Goal: Task Accomplishment & Management: Manage account settings

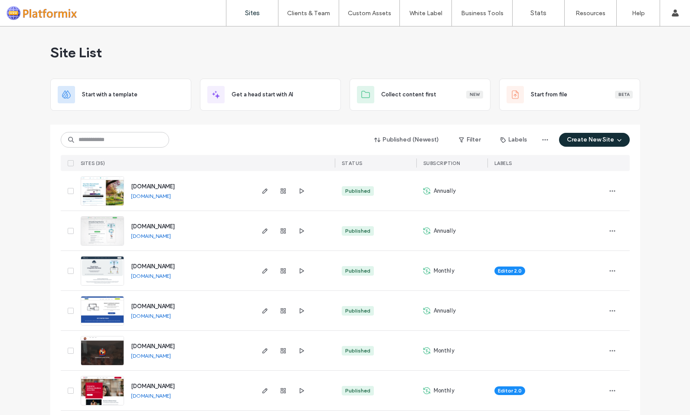
click at [100, 308] on img at bounding box center [102, 325] width 43 height 59
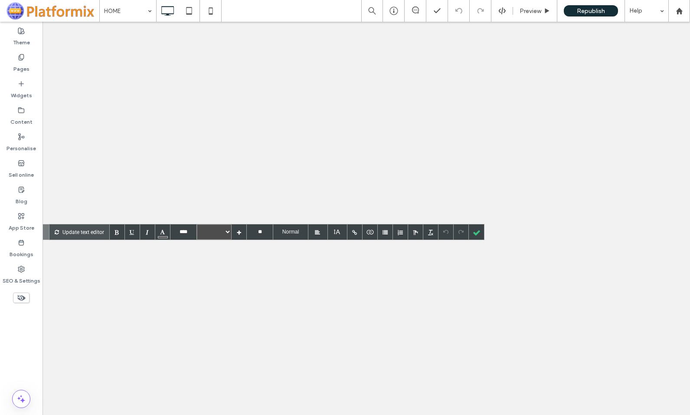
type input "****"
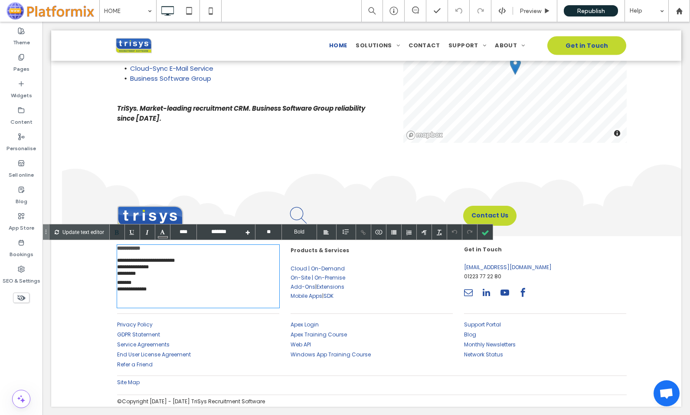
scroll to position [2558, 0]
click at [138, 263] on span "**********" at bounding box center [146, 260] width 58 height 5
drag, startPoint x: 163, startPoint y: 265, endPoint x: 113, endPoint y: 263, distance: 49.5
click at [113, 263] on div "**********" at bounding box center [193, 276] width 174 height 70
click at [484, 233] on div at bounding box center [485, 231] width 15 height 15
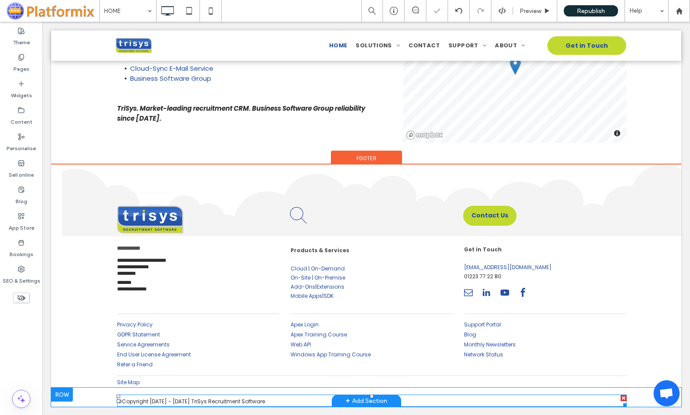
click at [184, 400] on span "© Copyright 1994 - 2025 TriSys Recruitment Software" at bounding box center [191, 400] width 148 height 7
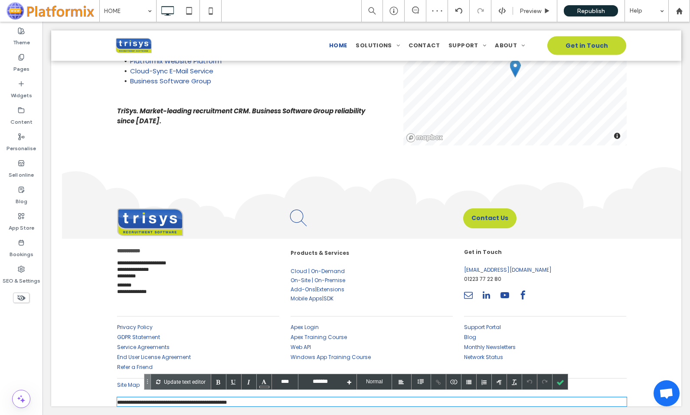
click at [184, 400] on span "**********" at bounding box center [172, 402] width 110 height 5
click at [560, 380] on div at bounding box center [560, 381] width 15 height 15
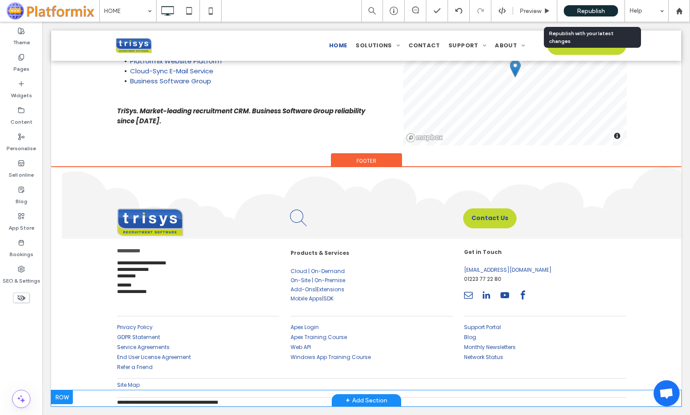
click at [584, 10] on span "Republish" at bounding box center [591, 10] width 28 height 7
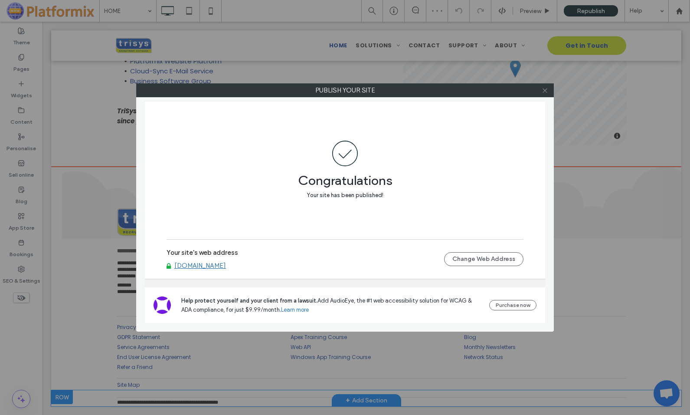
click at [545, 89] on icon at bounding box center [545, 90] width 7 height 7
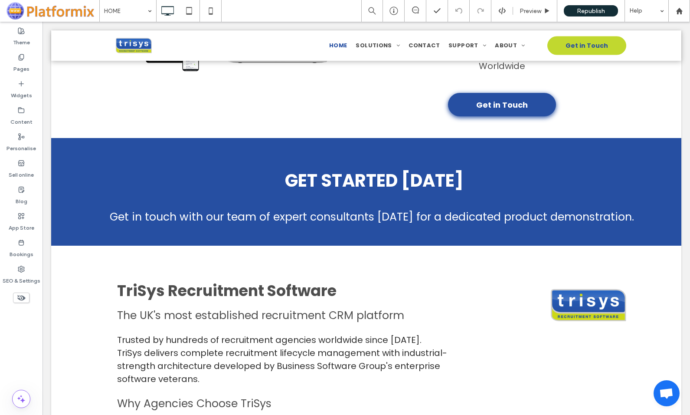
scroll to position [0, 0]
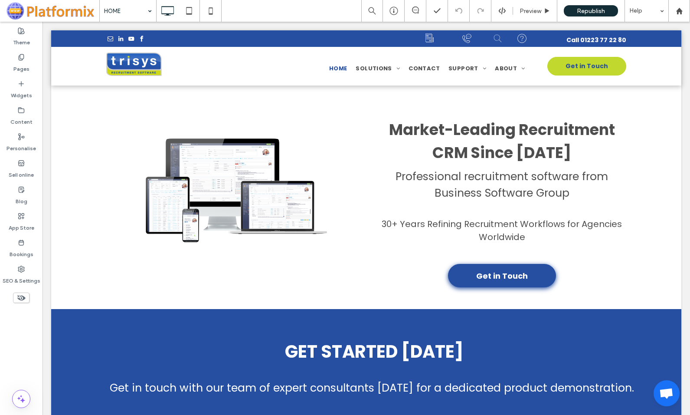
drag, startPoint x: 19, startPoint y: 62, endPoint x: 114, endPoint y: 8, distance: 108.6
click at [19, 62] on label "Pages" at bounding box center [21, 67] width 16 height 12
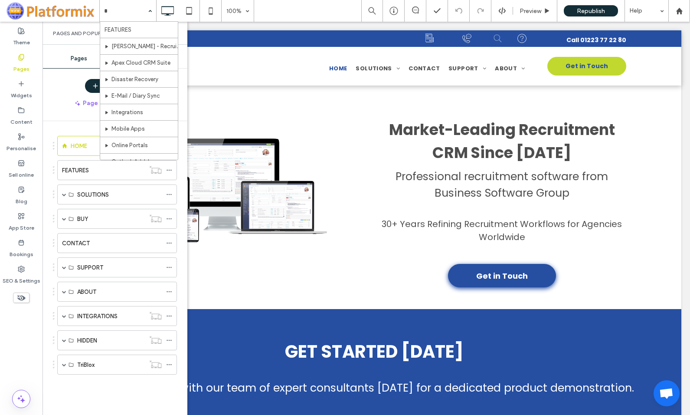
type input "**"
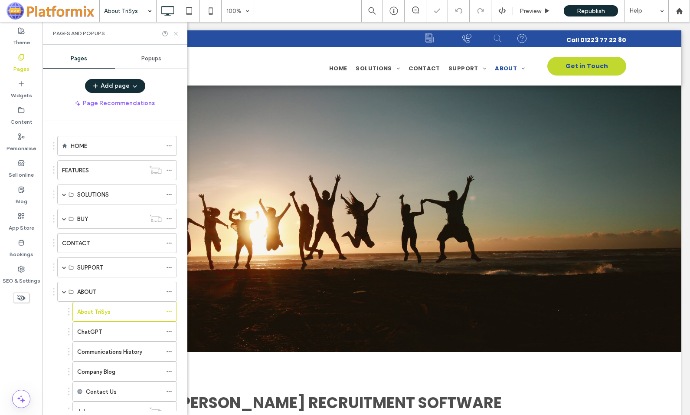
click at [175, 32] on icon at bounding box center [176, 33] width 7 height 7
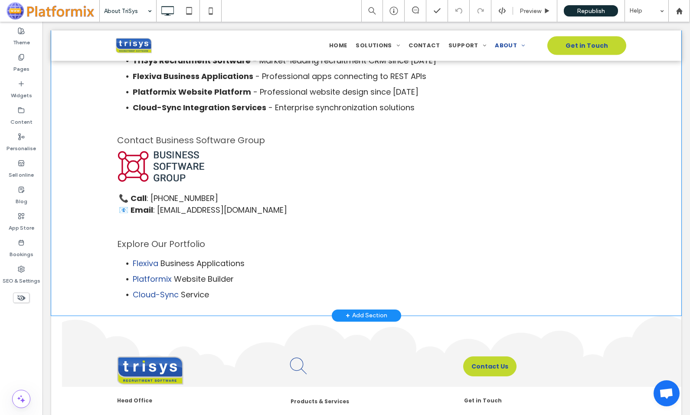
scroll to position [1302, 0]
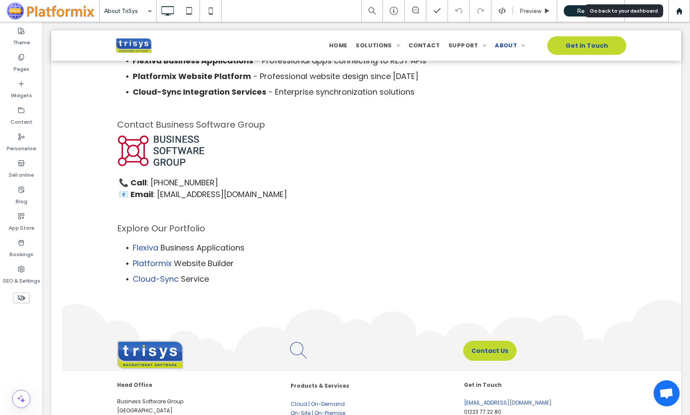
click at [680, 10] on use at bounding box center [679, 10] width 7 height 7
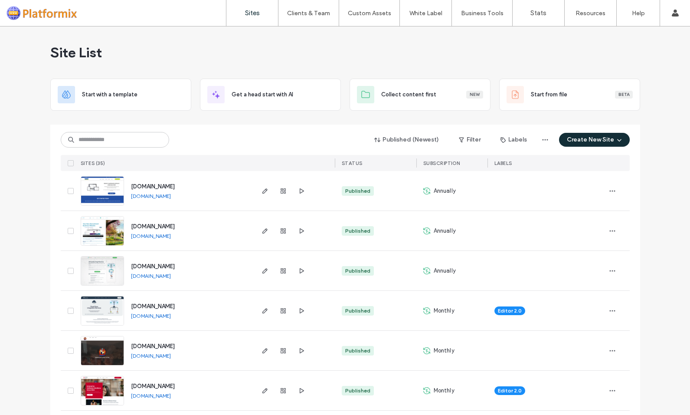
click at [103, 192] on img at bounding box center [102, 206] width 43 height 59
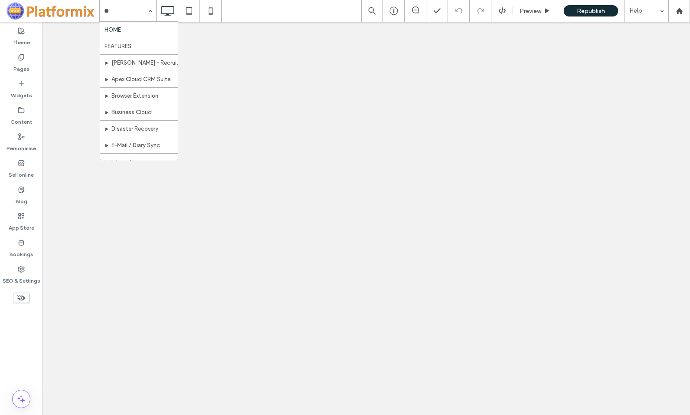
type input "***"
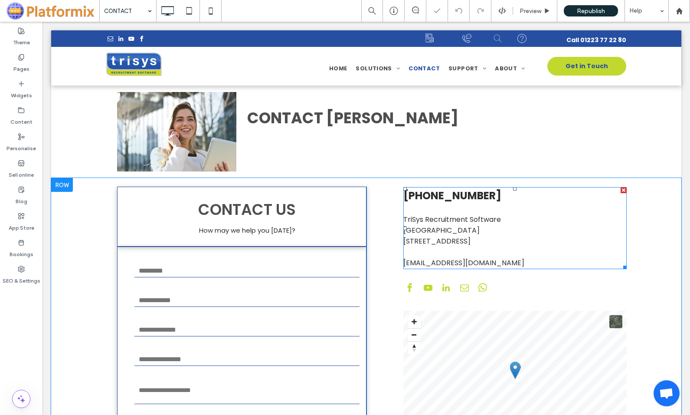
click at [428, 217] on div "TriSys Recruitment Software" at bounding box center [515, 219] width 223 height 11
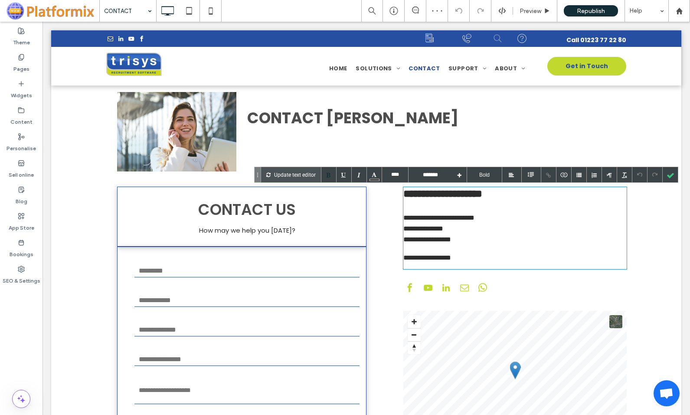
type input "****"
click at [410, 220] on div "**********" at bounding box center [515, 219] width 223 height 11
click at [670, 174] on div at bounding box center [670, 174] width 15 height 15
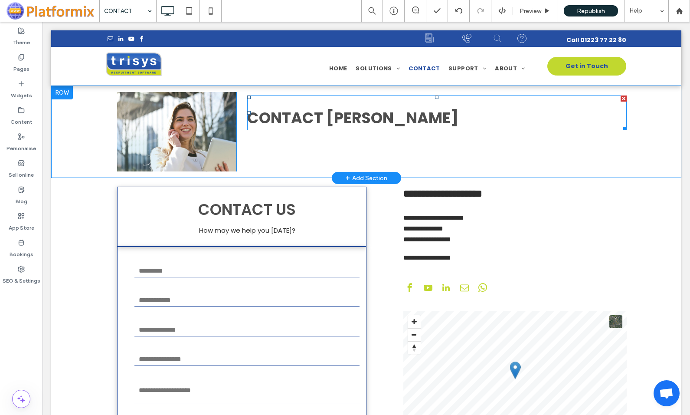
click at [334, 115] on span "CONTACT TRISYS" at bounding box center [352, 117] width 211 height 21
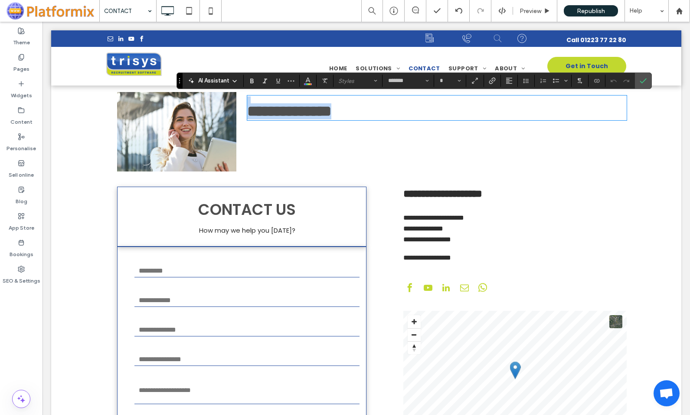
click at [332, 117] on span "**********" at bounding box center [289, 111] width 84 height 15
type input "**"
drag, startPoint x: 324, startPoint y: 115, endPoint x: 373, endPoint y: 115, distance: 49.0
click at [332, 115] on span "**********" at bounding box center [289, 111] width 84 height 15
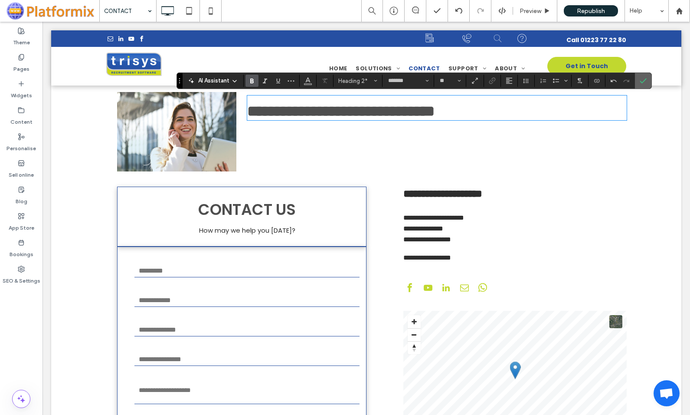
click at [643, 79] on icon "Confirm" at bounding box center [643, 80] width 7 height 7
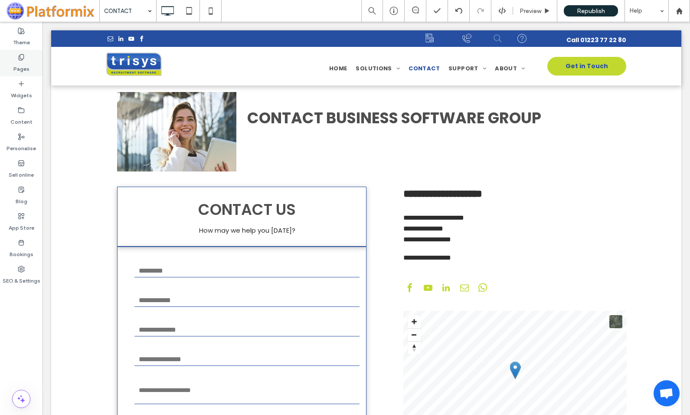
click at [20, 64] on label "Pages" at bounding box center [21, 67] width 16 height 12
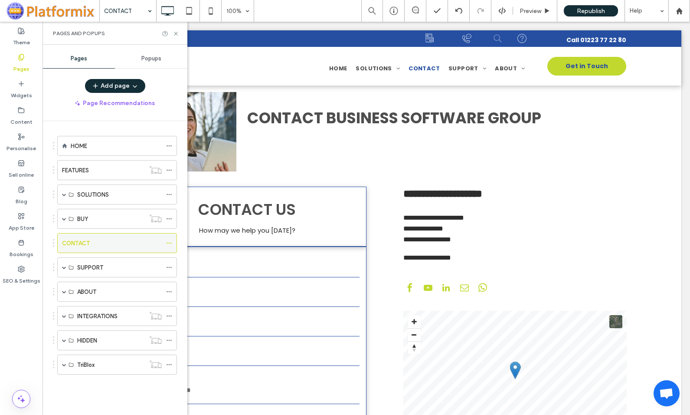
click at [170, 242] on icon at bounding box center [169, 243] width 6 height 6
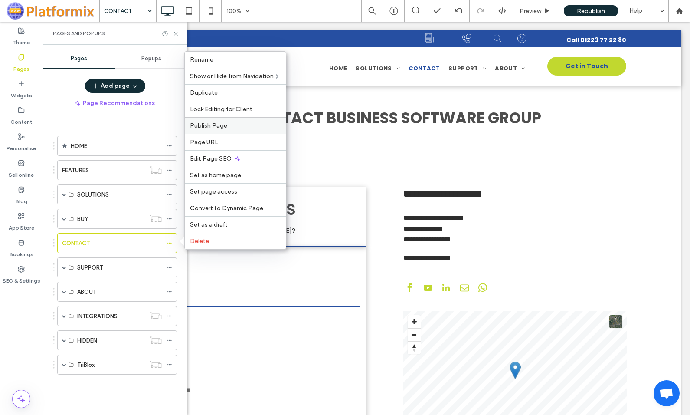
click at [213, 126] on span "Publish Page" at bounding box center [208, 125] width 37 height 7
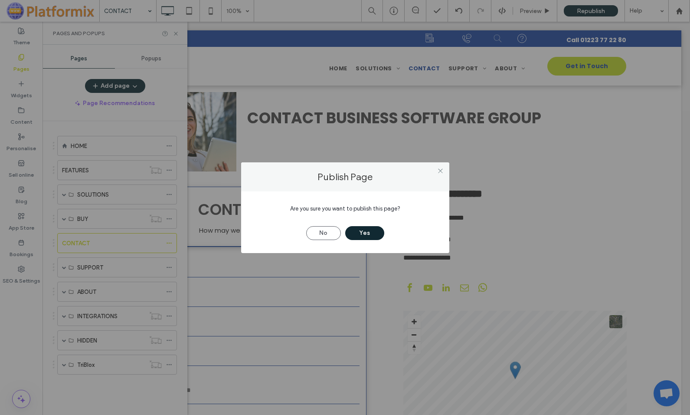
click at [369, 228] on button "Yes" at bounding box center [364, 233] width 39 height 14
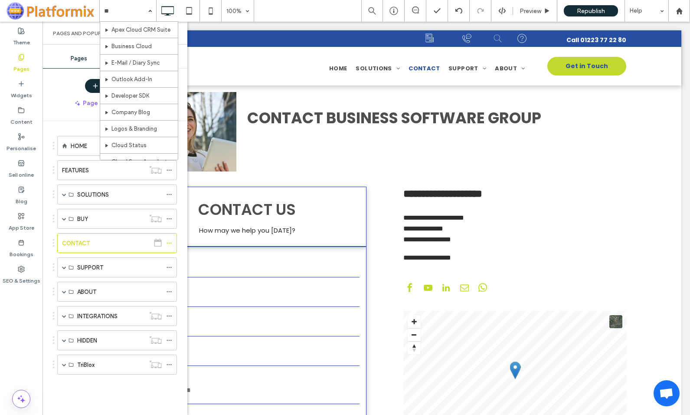
type input "***"
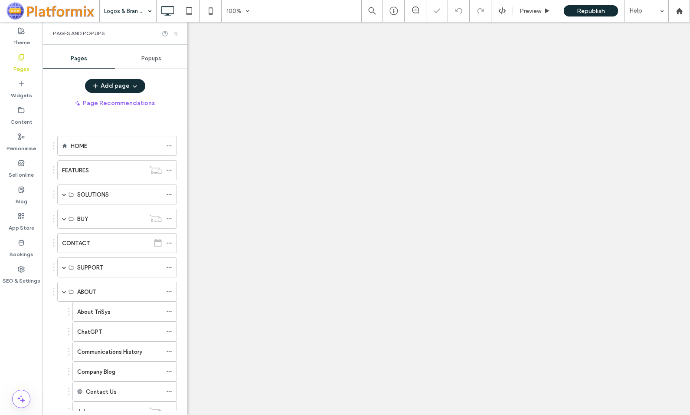
click at [175, 33] on use at bounding box center [175, 33] width 3 height 3
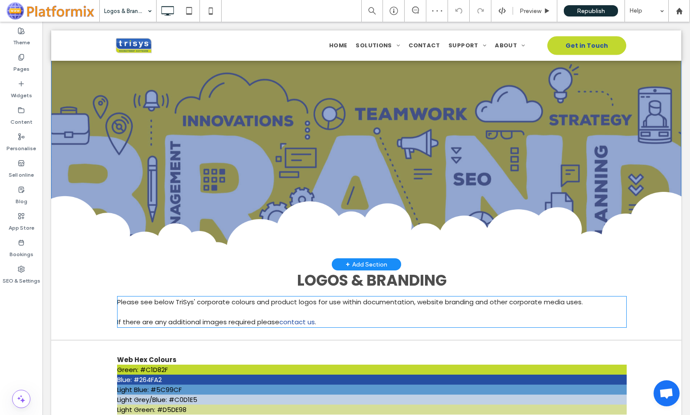
scroll to position [217, 0]
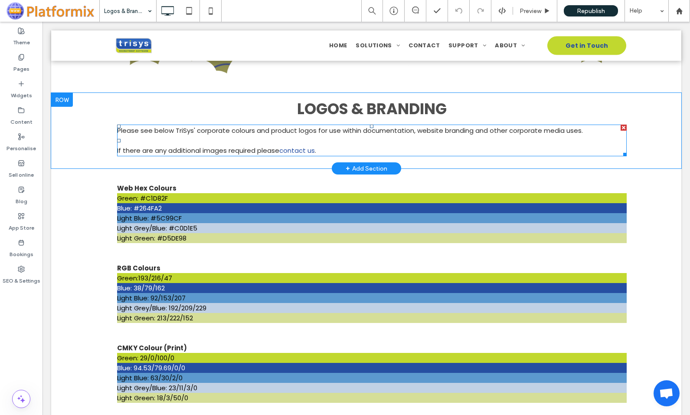
click at [200, 128] on div "Please see below TriSys' corporate colours and product logos for use within doc…" at bounding box center [372, 141] width 510 height 32
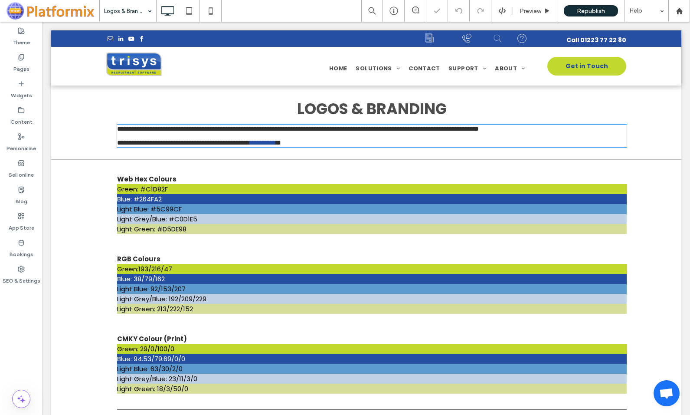
type input "*******"
type input "**"
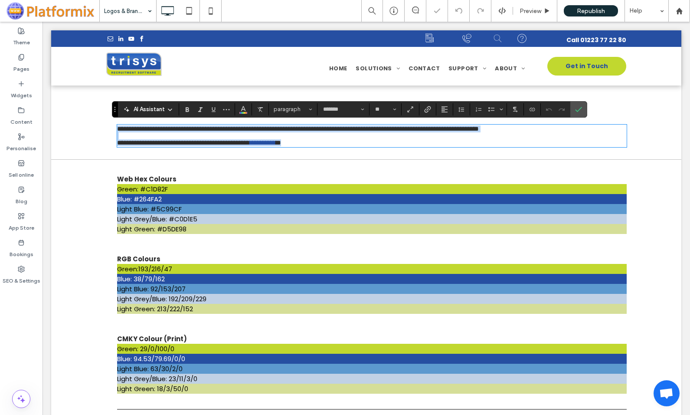
click at [210, 127] on span "**********" at bounding box center [298, 128] width 362 height 7
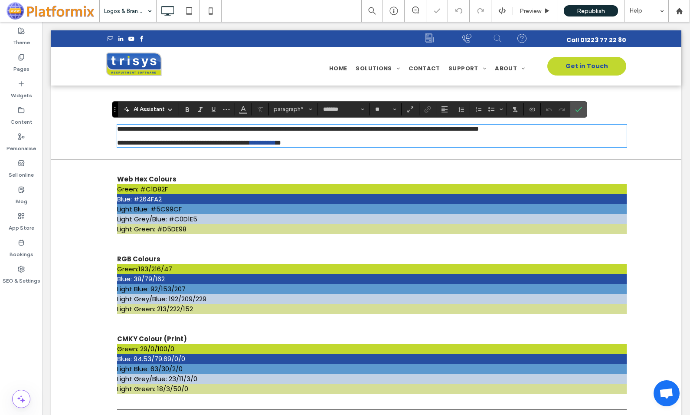
click at [209, 128] on span "**********" at bounding box center [298, 128] width 362 height 7
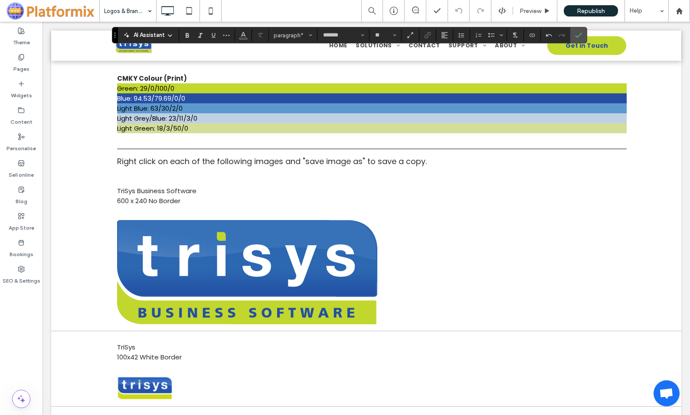
scroll to position [521, 0]
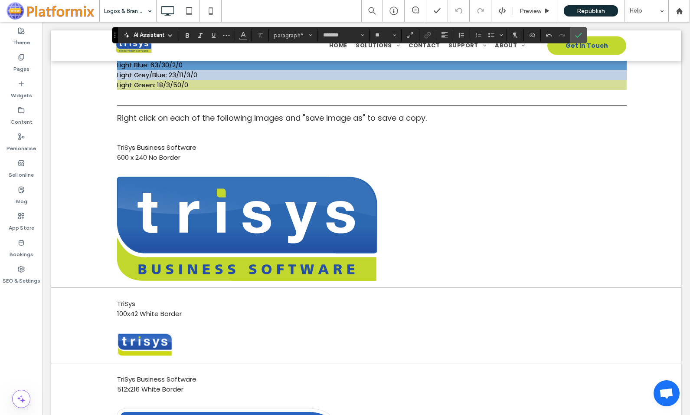
click at [338, 156] on div "TriSys Business Software 600 x 240 No Border" at bounding box center [372, 157] width 510 height 32
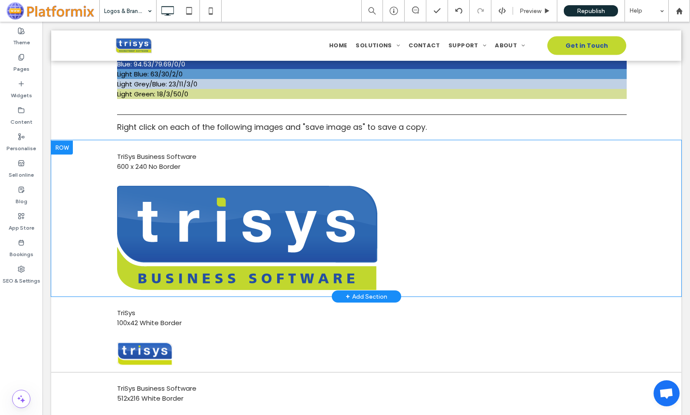
click at [68, 148] on div at bounding box center [62, 148] width 22 height 14
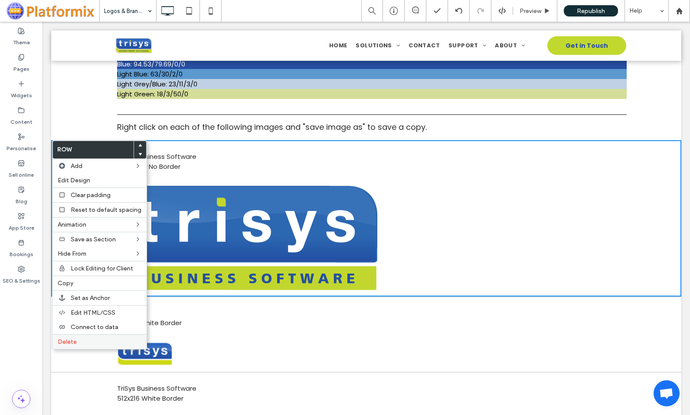
click at [81, 342] on label "Delete" at bounding box center [100, 341] width 84 height 7
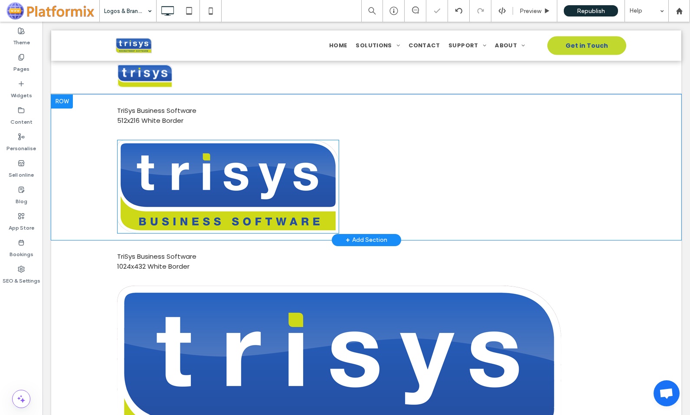
scroll to position [651, 0]
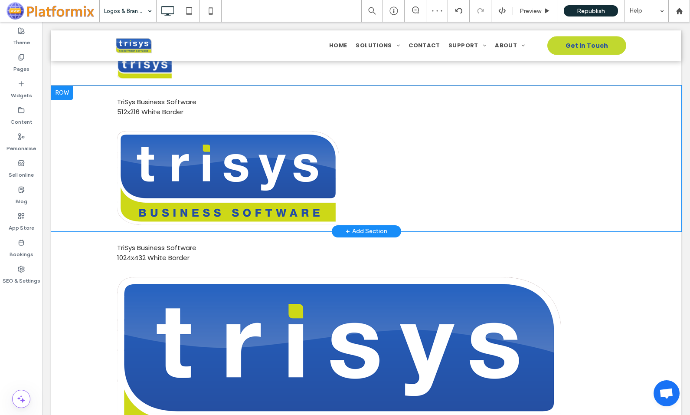
click at [61, 91] on div at bounding box center [62, 93] width 22 height 14
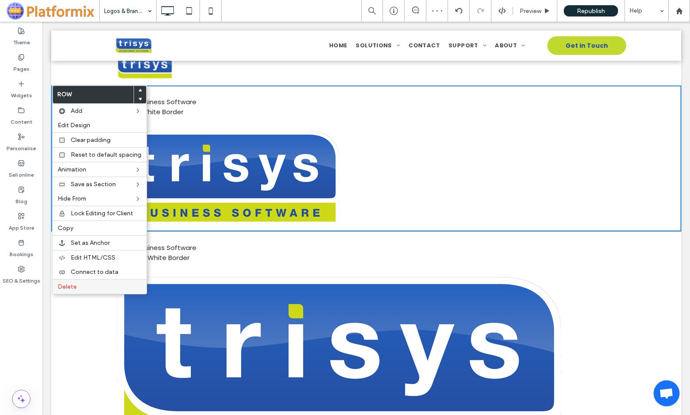
click at [96, 287] on label "Delete" at bounding box center [100, 286] width 84 height 7
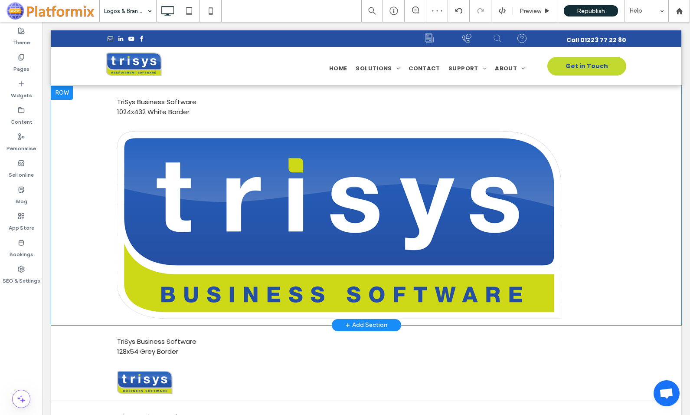
click at [65, 92] on div at bounding box center [62, 93] width 22 height 14
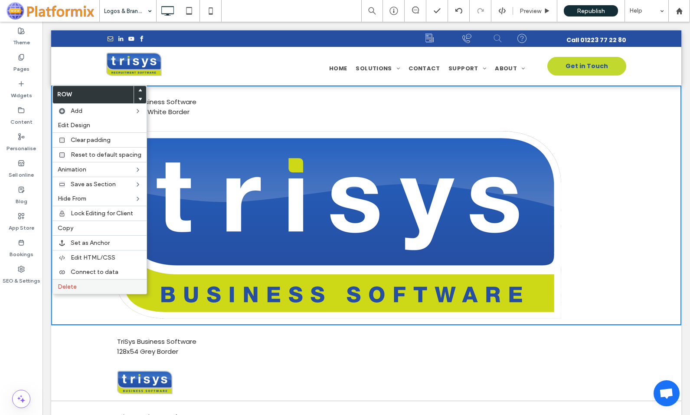
click at [84, 288] on label "Delete" at bounding box center [100, 286] width 84 height 7
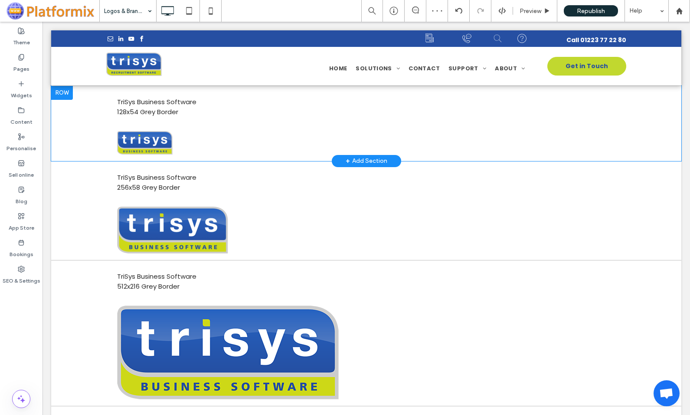
click at [60, 92] on div at bounding box center [62, 93] width 22 height 14
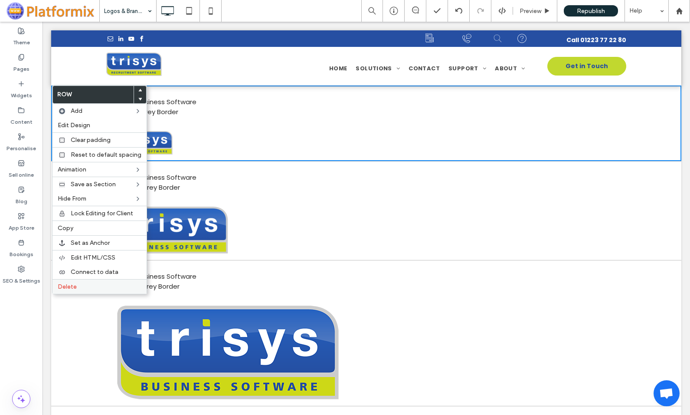
click at [82, 287] on label "Delete" at bounding box center [100, 286] width 84 height 7
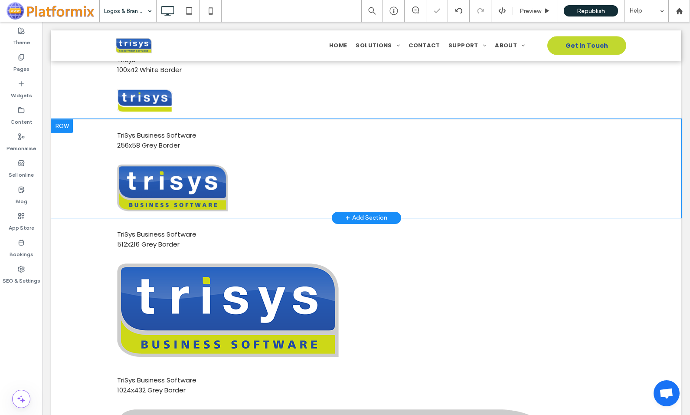
scroll to position [607, 0]
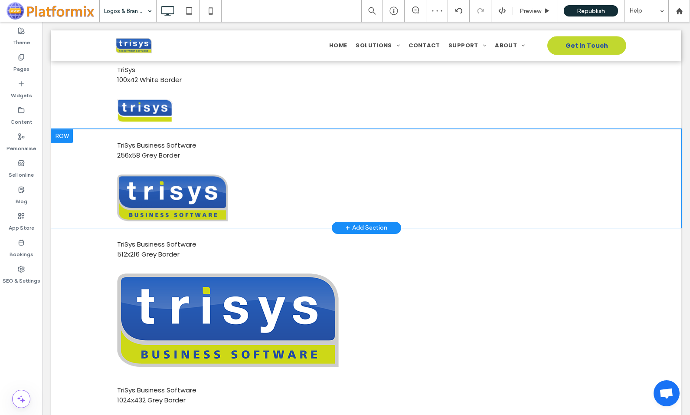
click at [66, 137] on div at bounding box center [62, 136] width 22 height 14
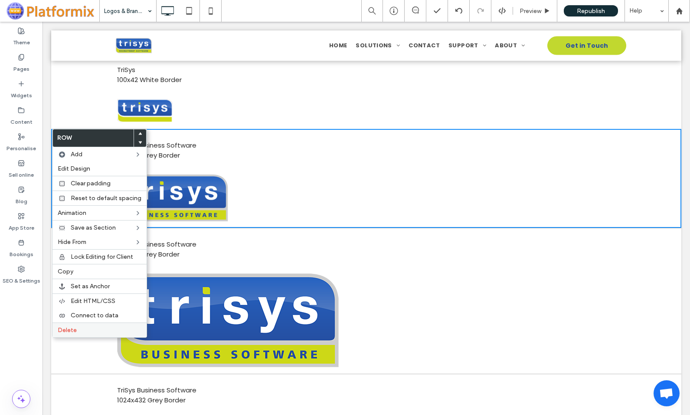
click at [81, 328] on label "Delete" at bounding box center [100, 329] width 84 height 7
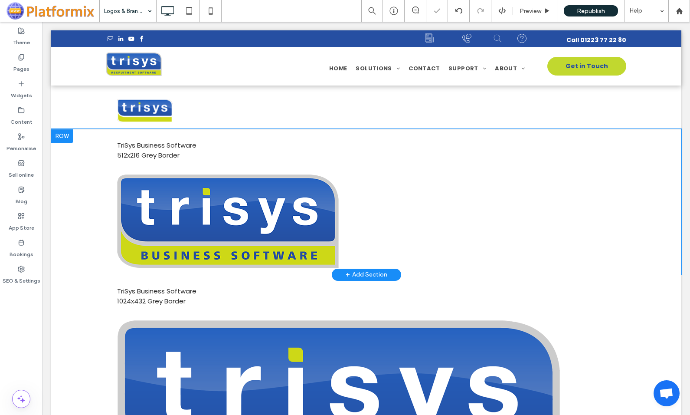
click at [70, 136] on div at bounding box center [62, 136] width 22 height 14
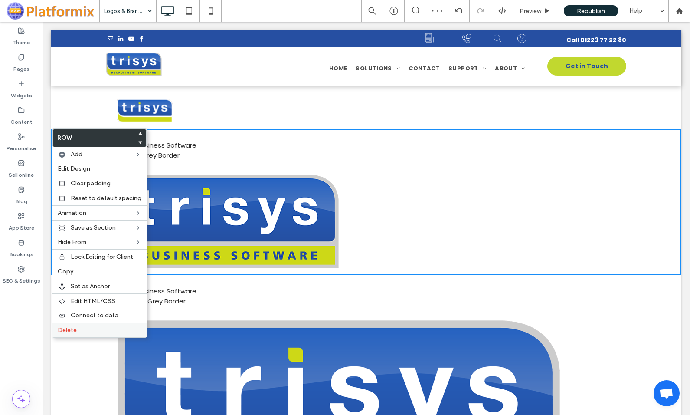
click at [86, 330] on label "Delete" at bounding box center [100, 329] width 84 height 7
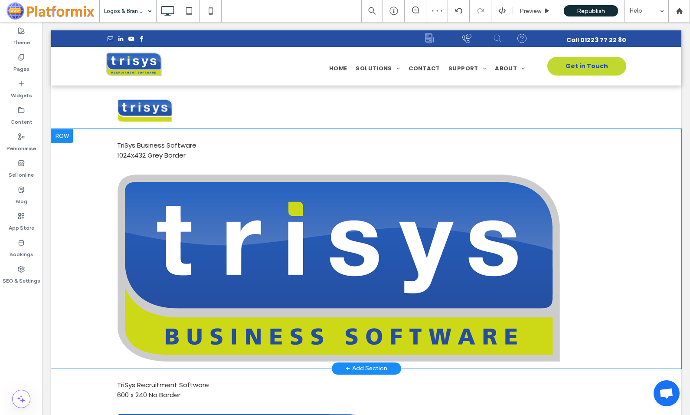
click at [64, 135] on div at bounding box center [62, 136] width 22 height 14
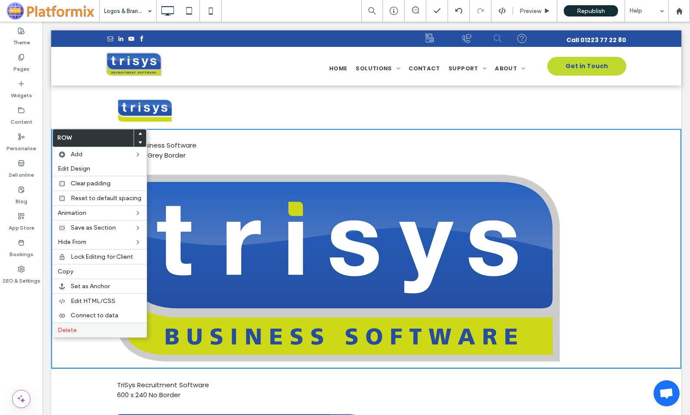
click at [86, 330] on label "Delete" at bounding box center [100, 329] width 84 height 7
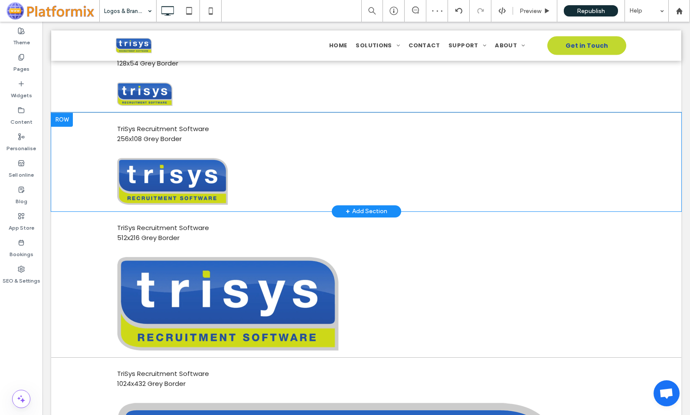
scroll to position [868, 0]
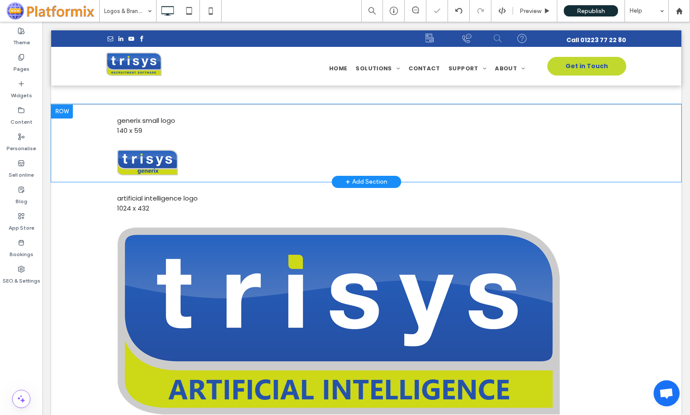
click at [64, 109] on div at bounding box center [62, 112] width 22 height 14
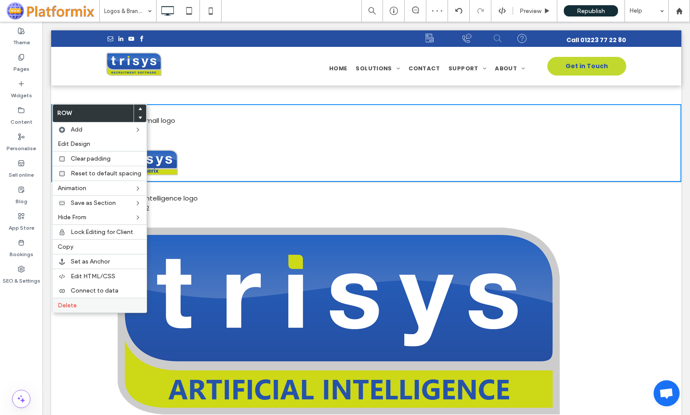
click at [113, 309] on label "Delete" at bounding box center [100, 305] width 84 height 7
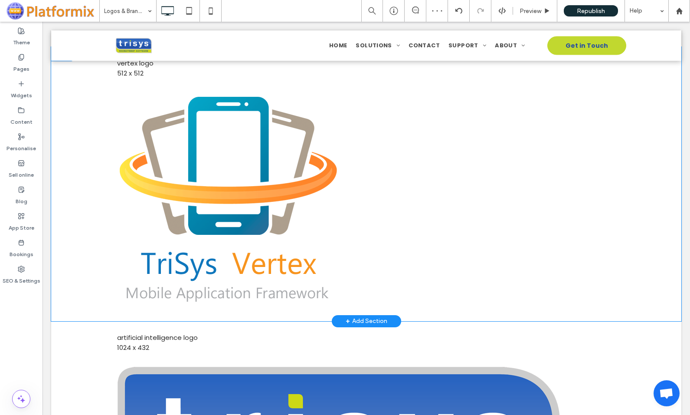
scroll to position [2126, 0]
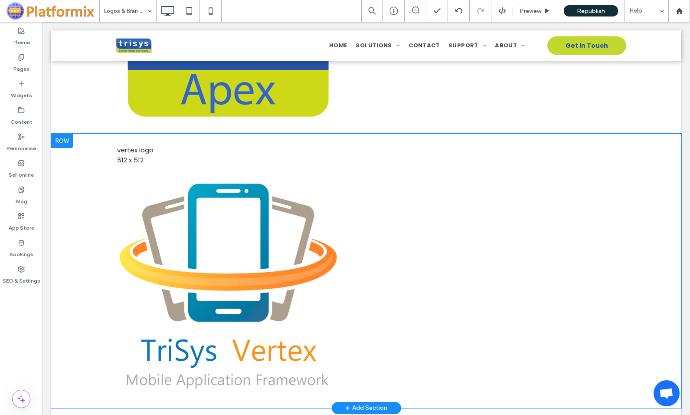
click at [66, 141] on div at bounding box center [62, 141] width 22 height 14
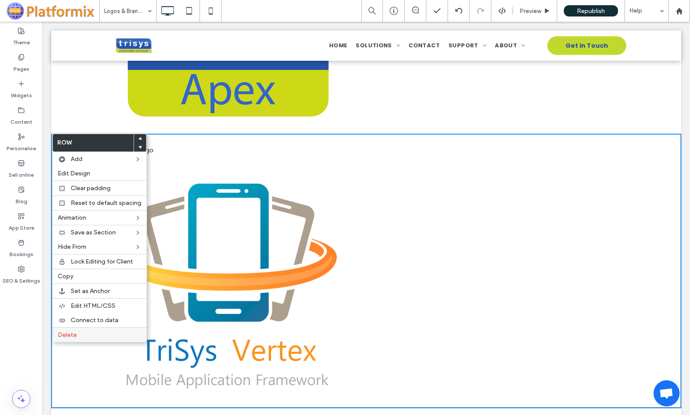
click at [83, 335] on label "Delete" at bounding box center [100, 334] width 84 height 7
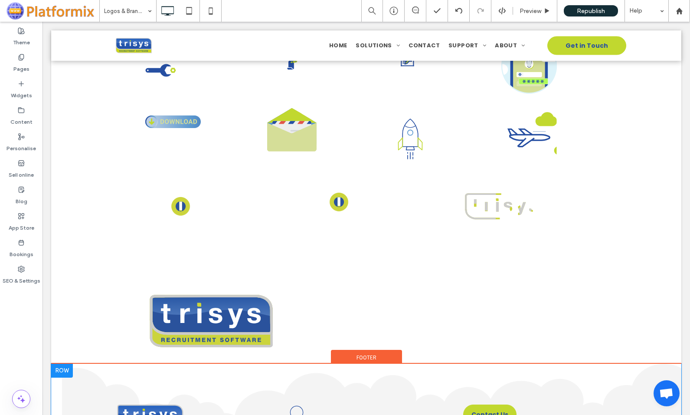
scroll to position [4773, 0]
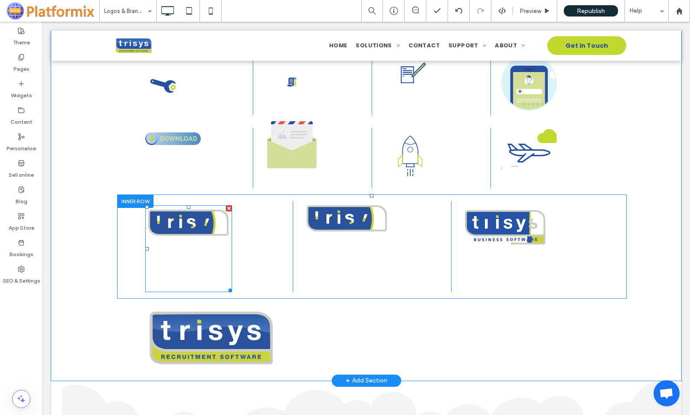
click at [227, 207] on div at bounding box center [229, 208] width 6 height 6
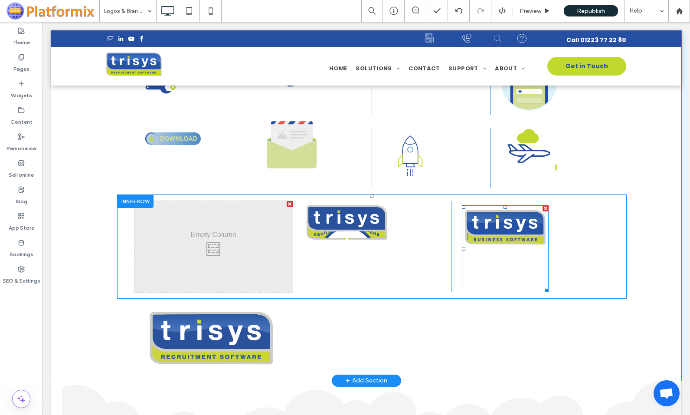
click at [543, 207] on div at bounding box center [546, 208] width 6 height 6
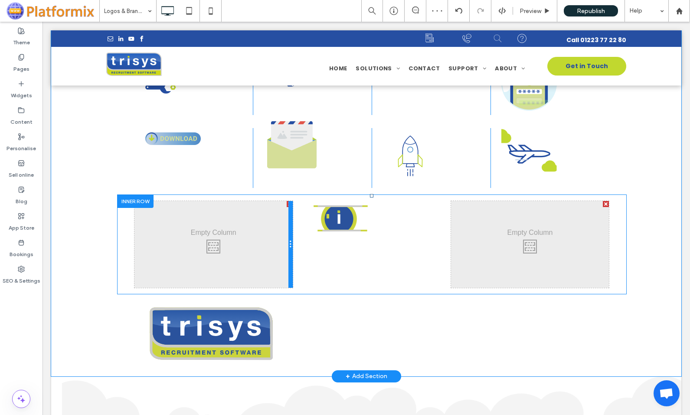
click at [289, 204] on div at bounding box center [291, 244] width 4 height 87
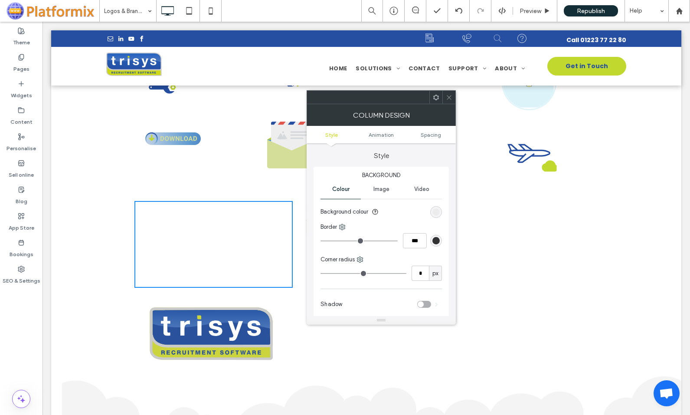
click at [449, 99] on icon at bounding box center [449, 97] width 7 height 7
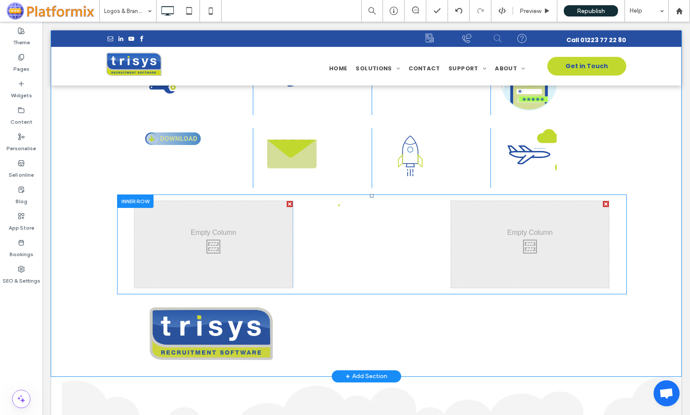
click at [287, 203] on div at bounding box center [290, 204] width 6 height 6
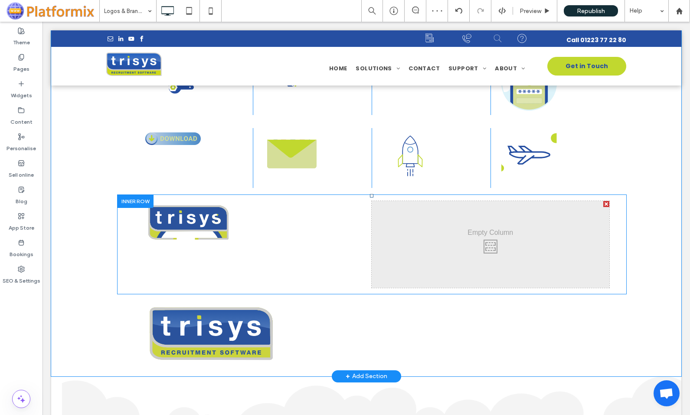
click at [604, 203] on div at bounding box center [607, 204] width 6 height 6
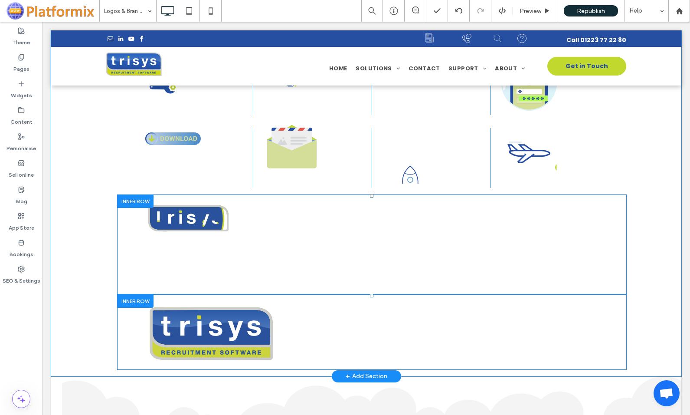
click at [123, 302] on div at bounding box center [135, 300] width 36 height 13
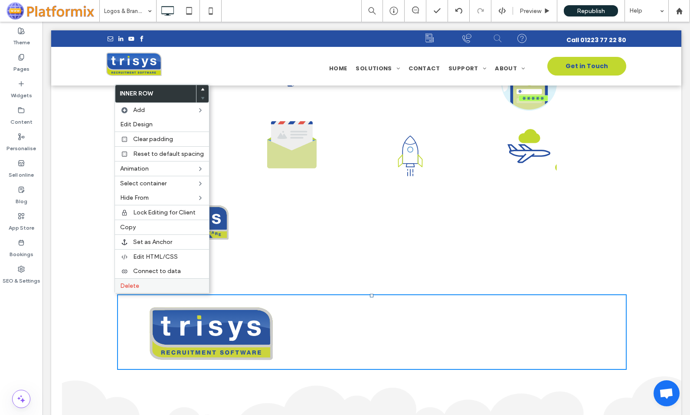
click at [128, 286] on span "Delete" at bounding box center [129, 285] width 19 height 7
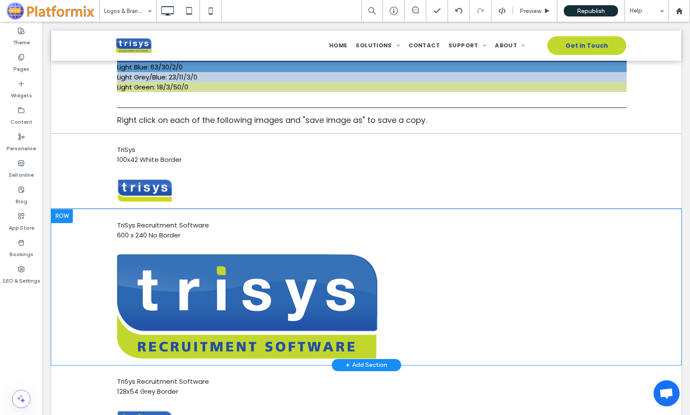
scroll to position [521, 0]
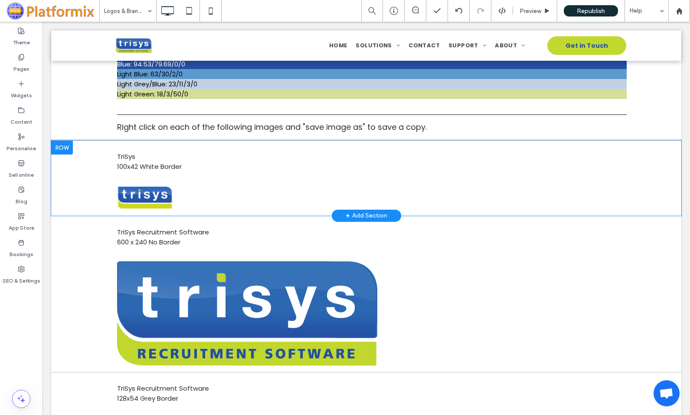
click at [66, 147] on div at bounding box center [62, 148] width 22 height 14
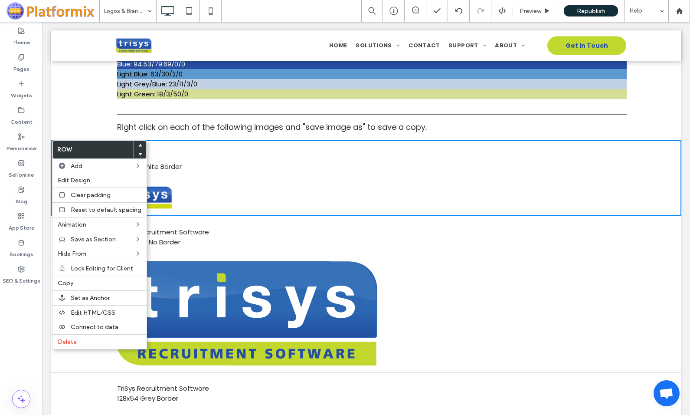
click at [138, 153] on use at bounding box center [140, 154] width 4 height 3
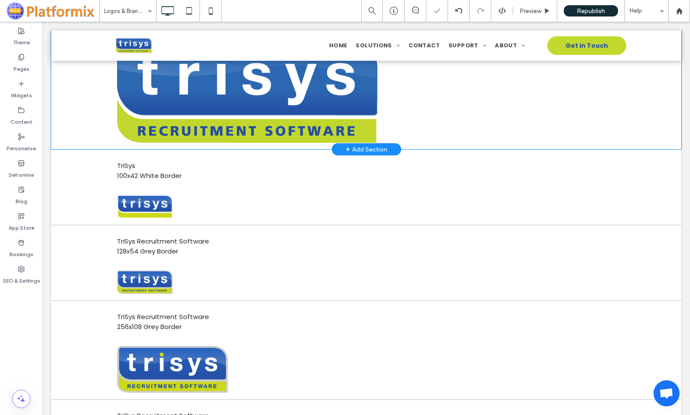
scroll to position [738, 0]
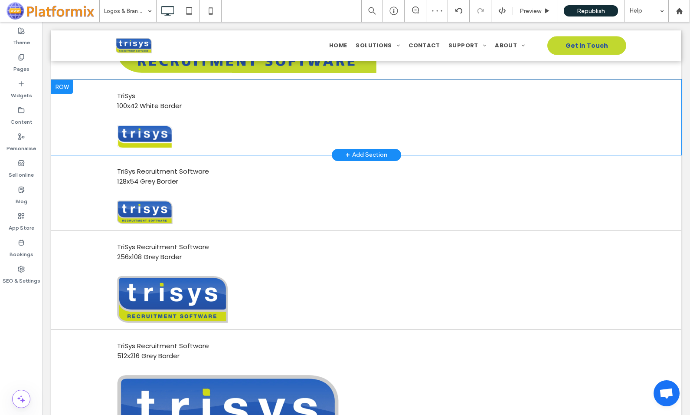
click at [69, 89] on div at bounding box center [62, 87] width 22 height 14
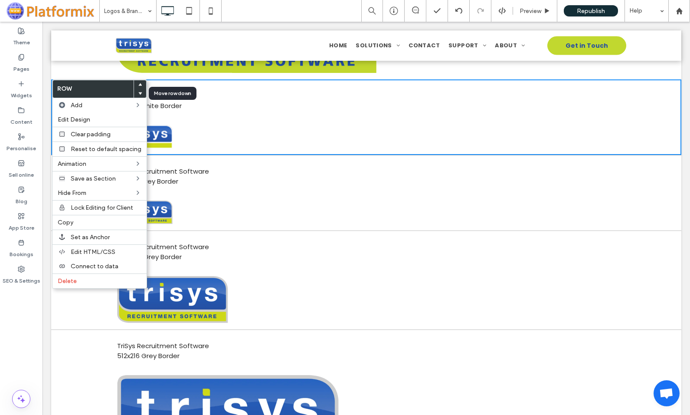
click at [138, 92] on use at bounding box center [140, 93] width 4 height 3
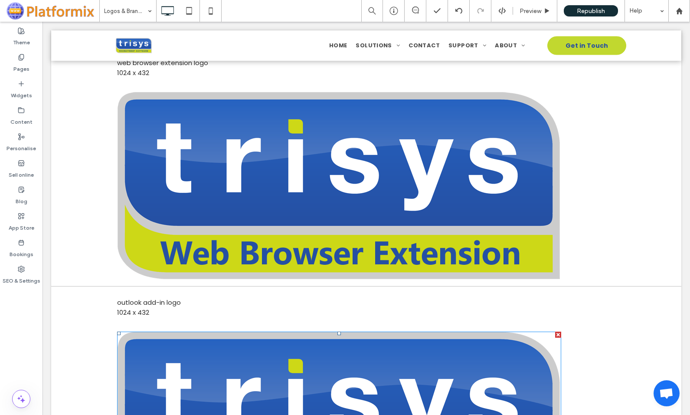
scroll to position [3341, 0]
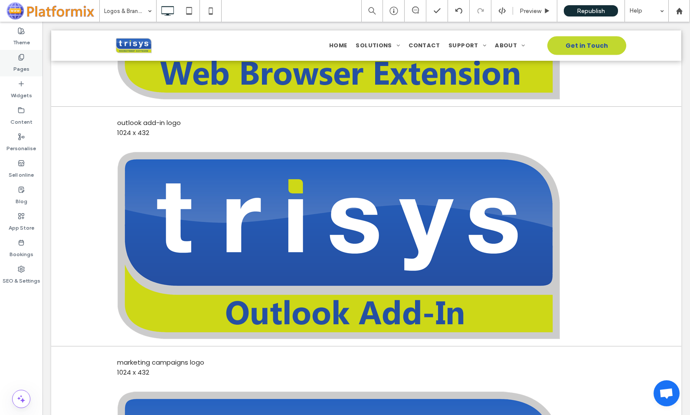
click at [21, 59] on icon at bounding box center [21, 57] width 7 height 7
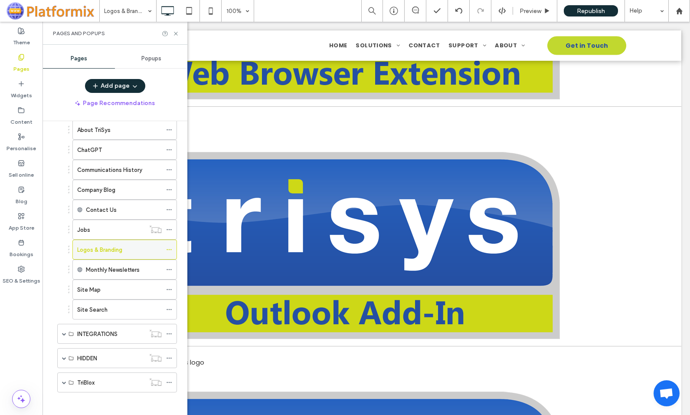
scroll to position [185, 0]
click at [171, 246] on use at bounding box center [169, 246] width 5 height 1
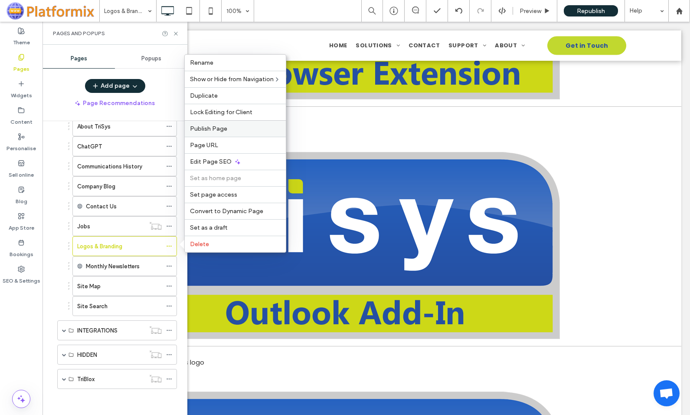
click at [210, 131] on span "Publish Page" at bounding box center [208, 128] width 37 height 7
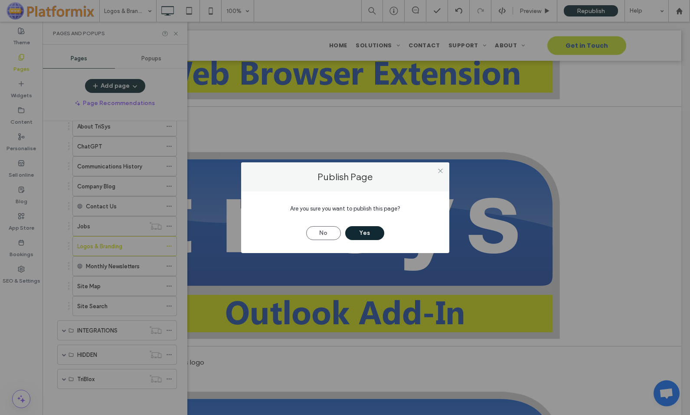
click at [360, 232] on button "Yes" at bounding box center [364, 233] width 39 height 14
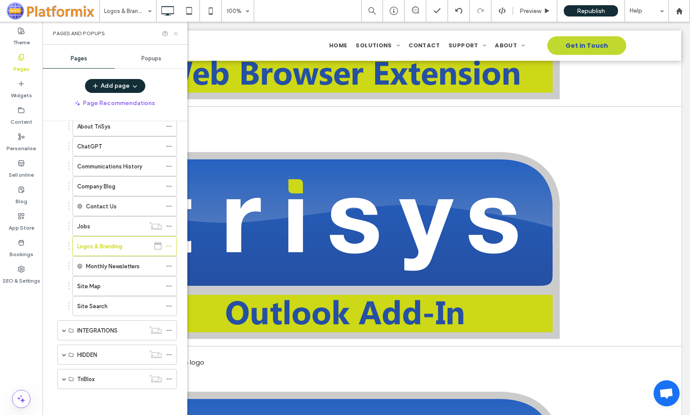
click at [177, 32] on icon at bounding box center [176, 33] width 7 height 7
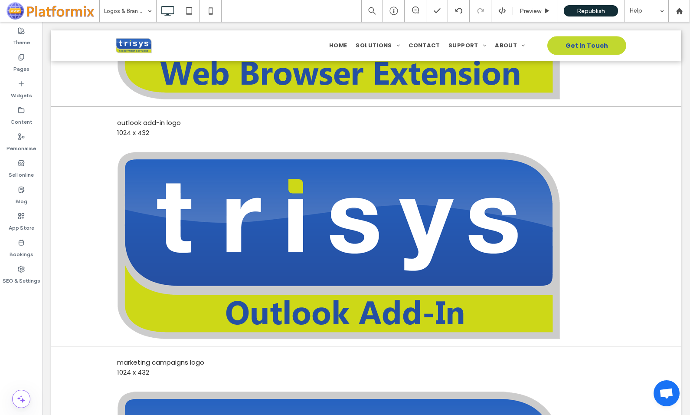
scroll to position [3341, 0]
click at [21, 64] on label "Pages" at bounding box center [21, 67] width 16 height 12
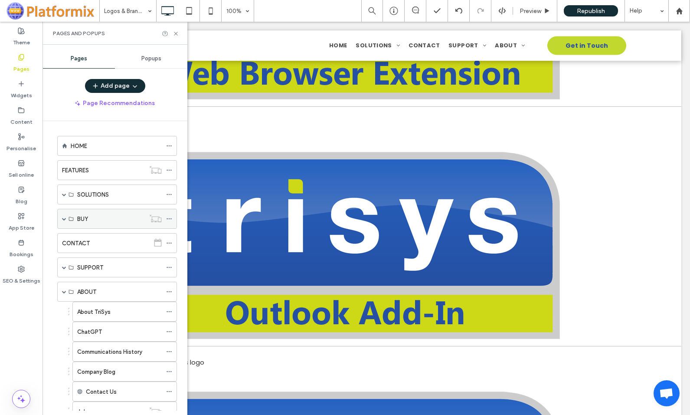
scroll to position [185, 0]
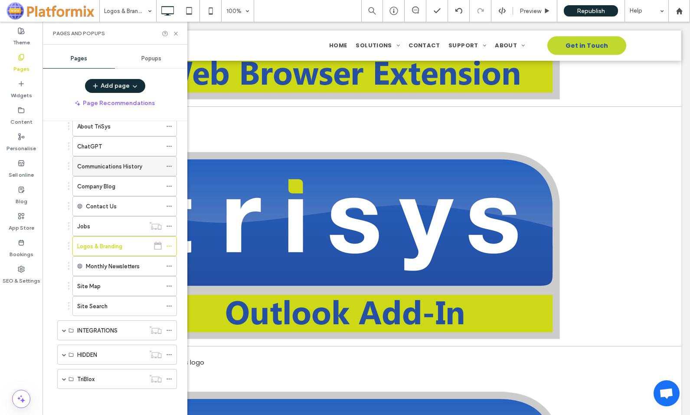
click at [171, 165] on icon at bounding box center [169, 166] width 6 height 6
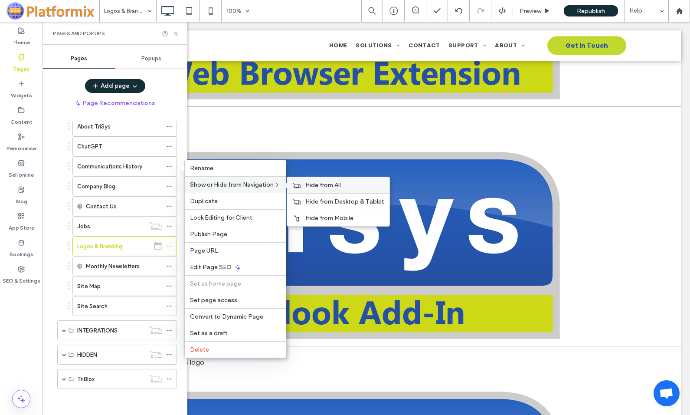
click at [317, 186] on span "Hide from All" at bounding box center [323, 184] width 36 height 7
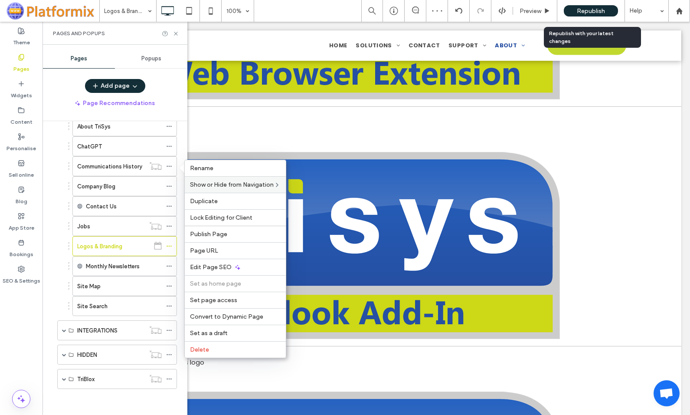
click at [586, 12] on span "Republish" at bounding box center [591, 10] width 28 height 7
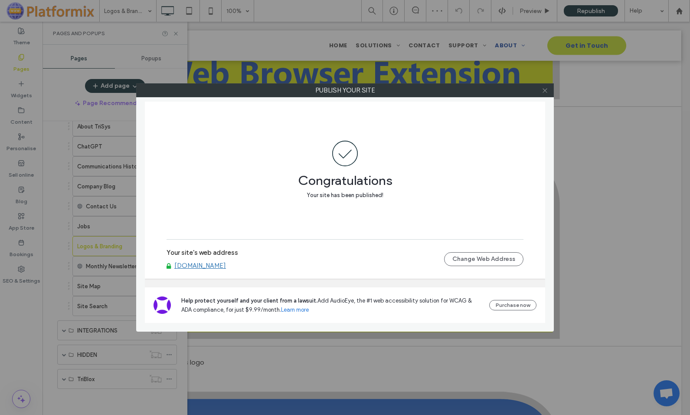
click at [546, 91] on icon at bounding box center [545, 90] width 7 height 7
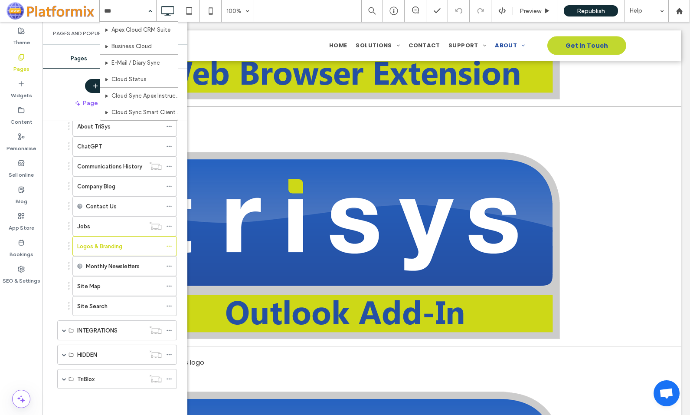
type input "****"
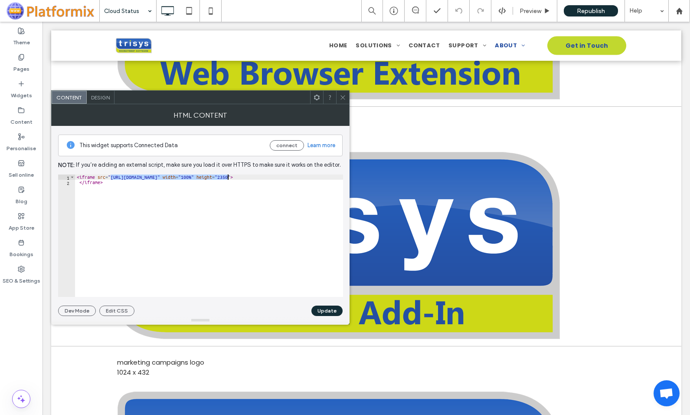
drag, startPoint x: 111, startPoint y: 178, endPoint x: 228, endPoint y: 178, distance: 117.2
click at [228, 178] on div "< iframe src = "[URL][DOMAIN_NAME]" width = "100%" height = "2350" > </ iframe >" at bounding box center [209, 240] width 268 height 133
paste textarea "Cursor at row 1"
type textarea "**********"
click at [325, 309] on button "Update" at bounding box center [327, 310] width 31 height 10
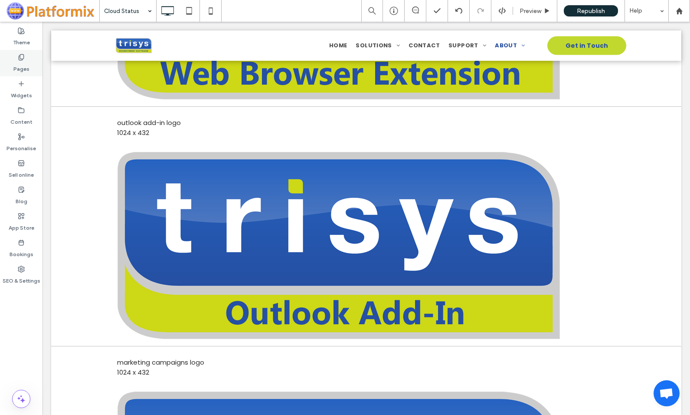
click at [22, 64] on label "Pages" at bounding box center [21, 67] width 16 height 12
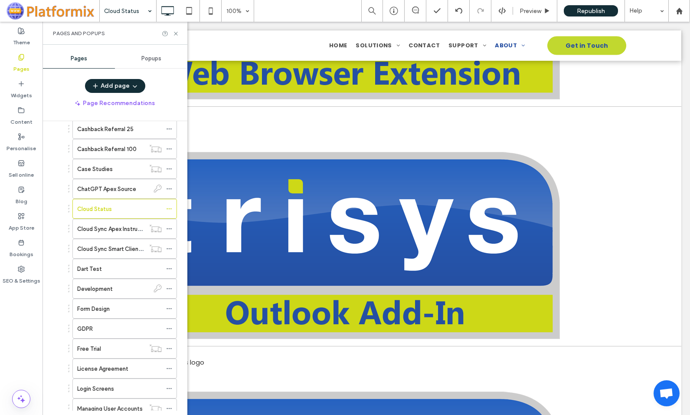
scroll to position [477, 0]
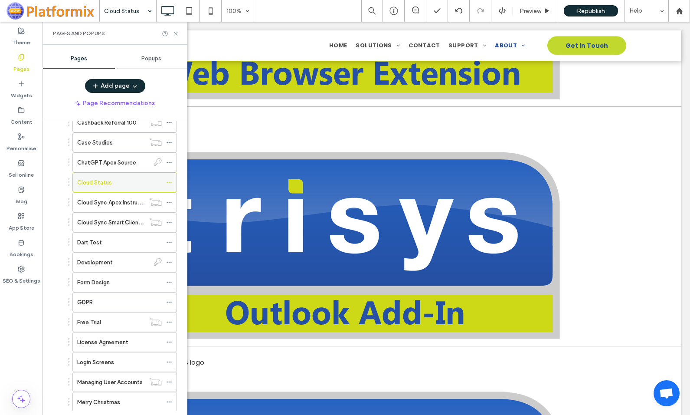
click at [168, 181] on icon at bounding box center [169, 182] width 6 height 6
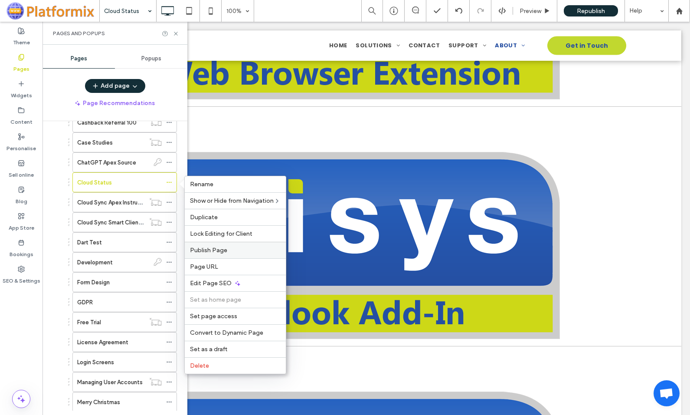
click at [209, 250] on span "Publish Page" at bounding box center [208, 249] width 37 height 7
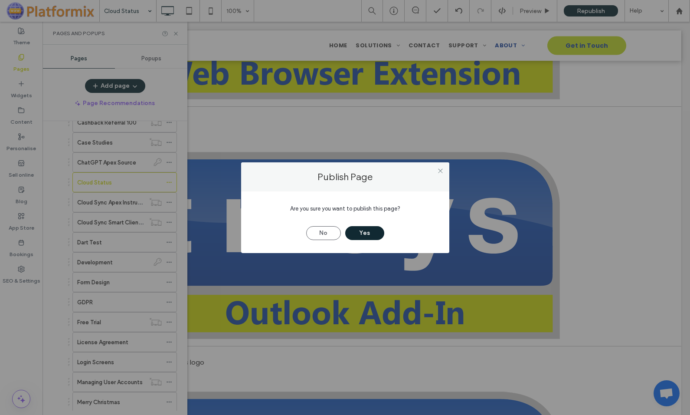
click at [364, 231] on button "Yes" at bounding box center [364, 233] width 39 height 14
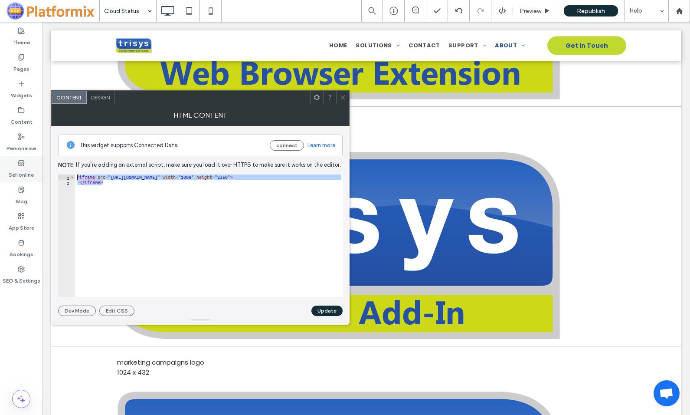
drag, startPoint x: 124, startPoint y: 187, endPoint x: 22, endPoint y: 168, distance: 103.6
click at [22, 168] on body ".wqwq-1{fill:#231f20;} .cls-1q, .cls-2q { fill-rule: evenodd; } .cls-2q { fill:…" at bounding box center [345, 207] width 690 height 415
type textarea "**********"
click at [341, 95] on icon at bounding box center [343, 97] width 7 height 7
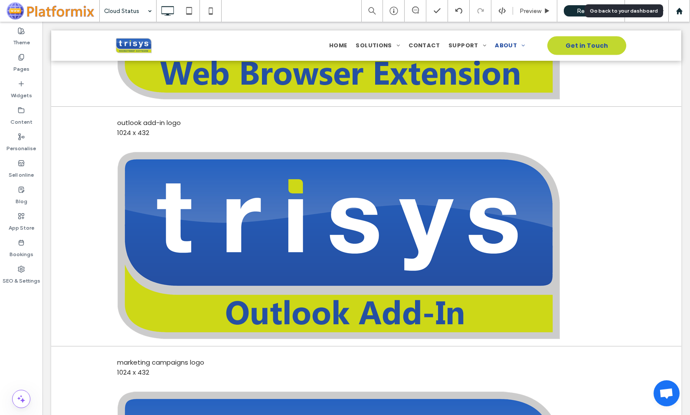
click at [680, 9] on use at bounding box center [679, 10] width 7 height 7
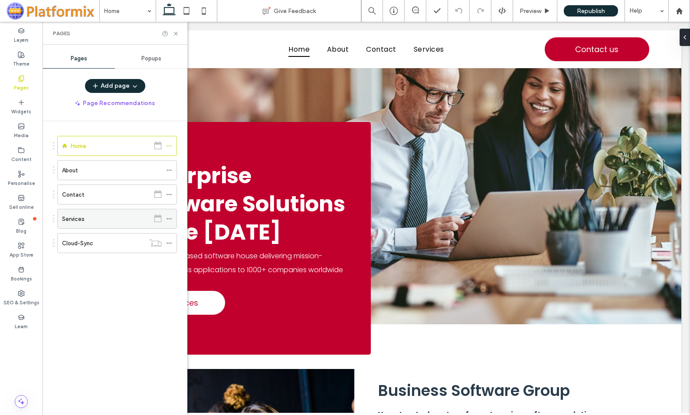
click at [77, 220] on label "Services" at bounding box center [73, 218] width 23 height 15
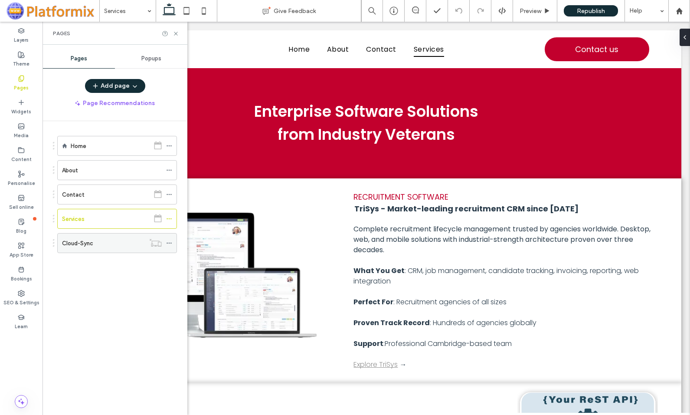
click at [170, 243] on icon at bounding box center [169, 243] width 6 height 6
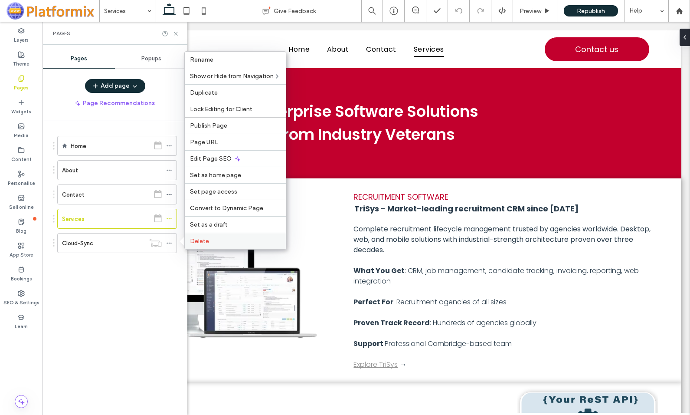
click at [201, 242] on span "Delete" at bounding box center [199, 240] width 19 height 7
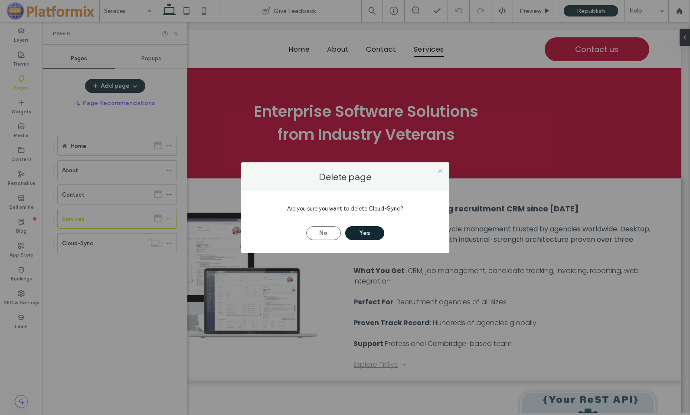
click at [367, 231] on button "Yes" at bounding box center [364, 233] width 39 height 14
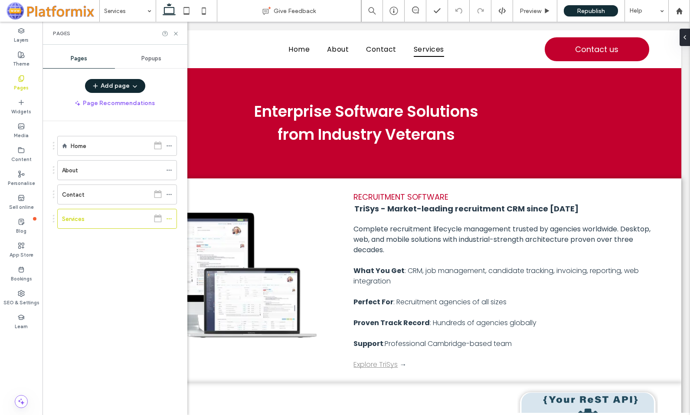
click at [103, 84] on button "Add page" at bounding box center [115, 86] width 60 height 14
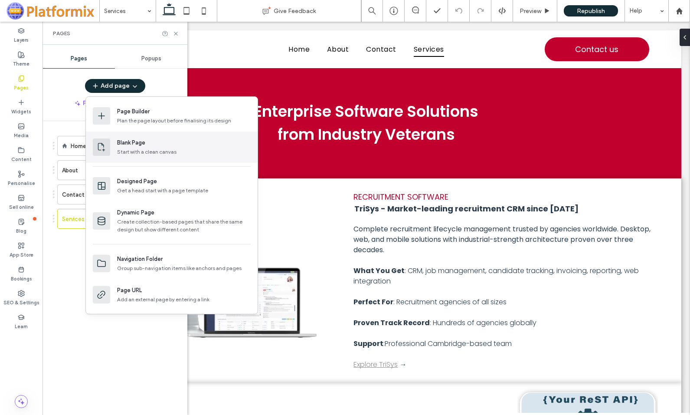
click at [139, 144] on div "Blank Page" at bounding box center [131, 142] width 28 height 9
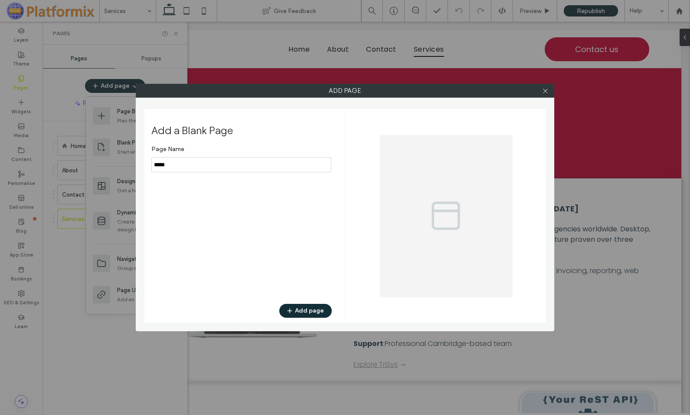
drag, startPoint x: 191, startPoint y: 164, endPoint x: 131, endPoint y: 164, distance: 59.9
click at [131, 164] on div "Add page Add a Blank Page Page Name Add page" at bounding box center [345, 207] width 690 height 415
type input "*******"
click at [299, 311] on button "Add page" at bounding box center [305, 311] width 53 height 14
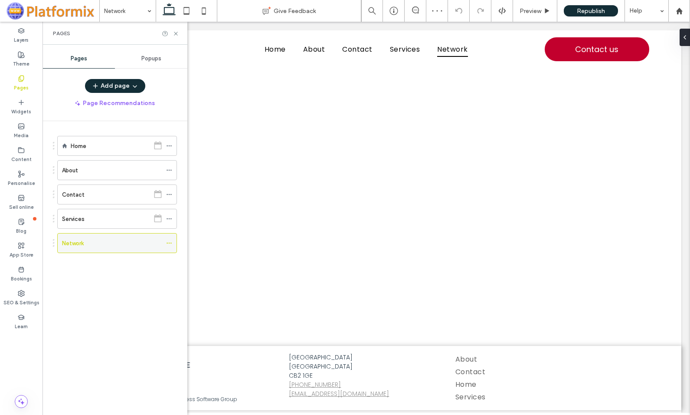
click at [170, 242] on icon at bounding box center [169, 243] width 6 height 6
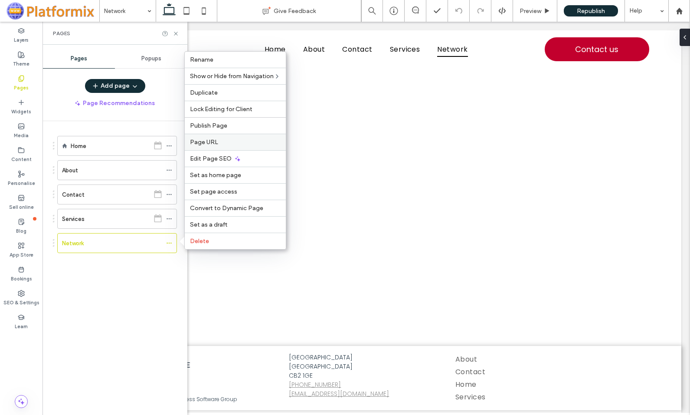
click at [207, 140] on span "Page URL" at bounding box center [204, 141] width 28 height 7
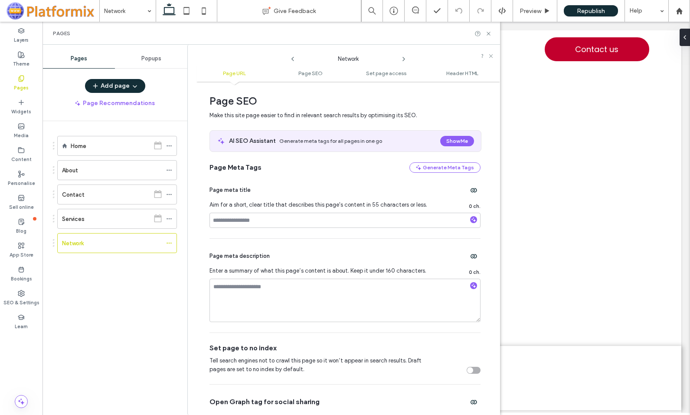
scroll to position [130, 0]
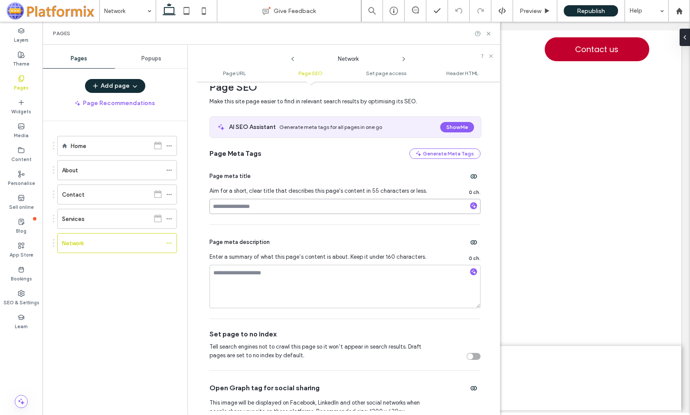
click at [250, 207] on input at bounding box center [345, 206] width 271 height 15
type input "**********"
click at [259, 277] on textarea at bounding box center [345, 286] width 271 height 43
type textarea "**********"
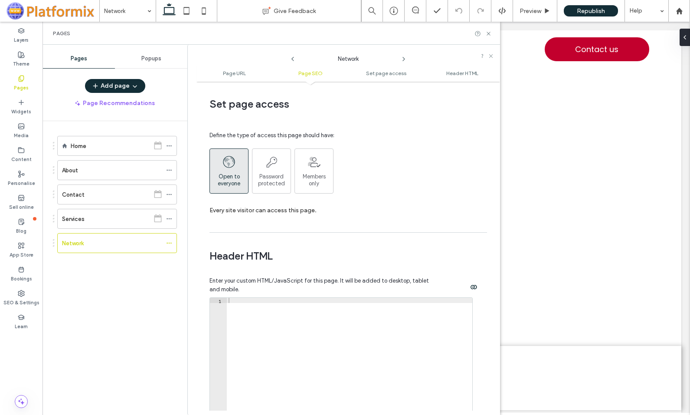
scroll to position [651, 0]
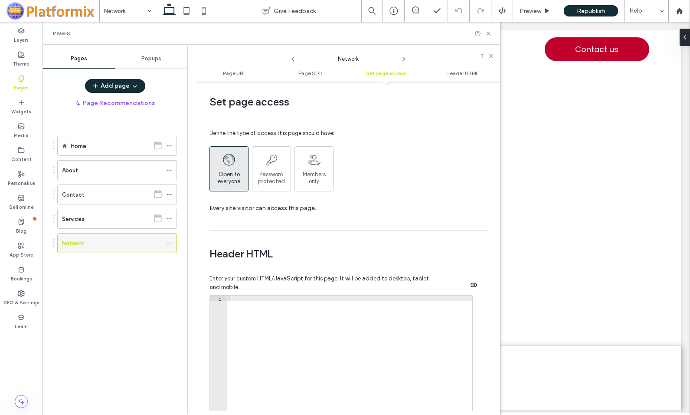
click at [73, 242] on label "Network" at bounding box center [73, 243] width 22 height 15
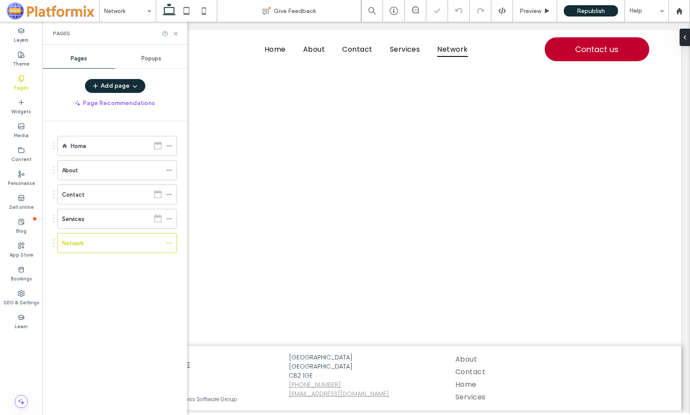
scroll to position [0, 0]
click at [176, 33] on use at bounding box center [175, 33] width 3 height 3
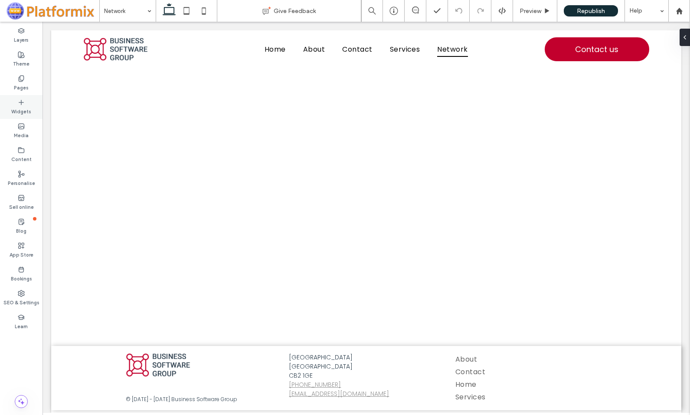
click at [22, 106] on label "Widgets" at bounding box center [21, 111] width 20 height 10
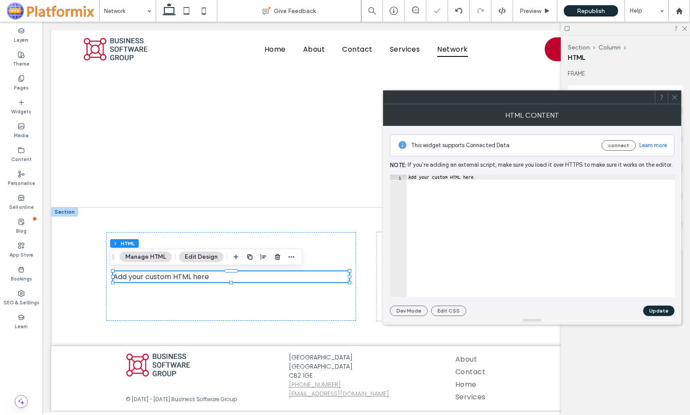
click at [496, 179] on div "Add your custom HTML here" at bounding box center [541, 240] width 268 height 133
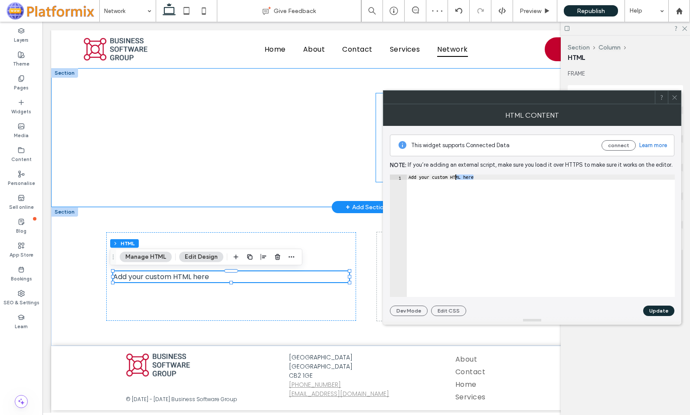
drag, startPoint x: 550, startPoint y: 197, endPoint x: 426, endPoint y: 197, distance: 124.1
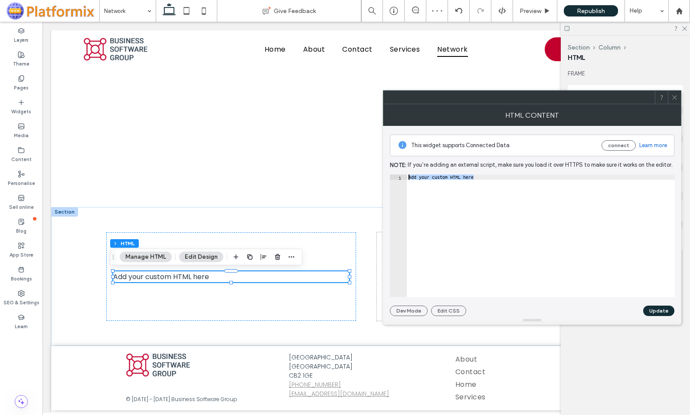
paste textarea "Cursor at row 1"
type textarea "*********"
click at [657, 311] on button "Update" at bounding box center [659, 310] width 31 height 10
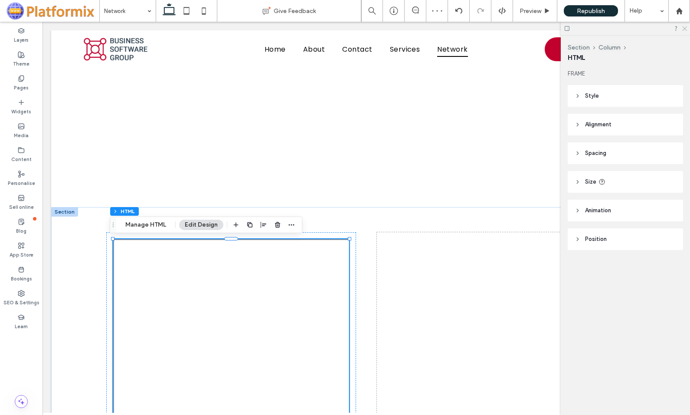
click at [683, 28] on icon at bounding box center [685, 28] width 6 height 6
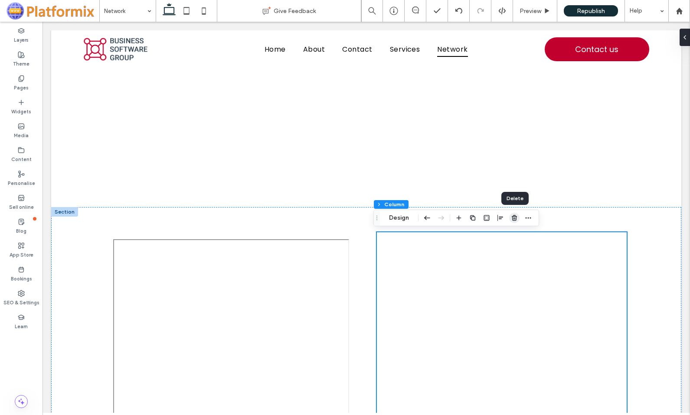
click at [514, 217] on icon "button" at bounding box center [514, 217] width 7 height 7
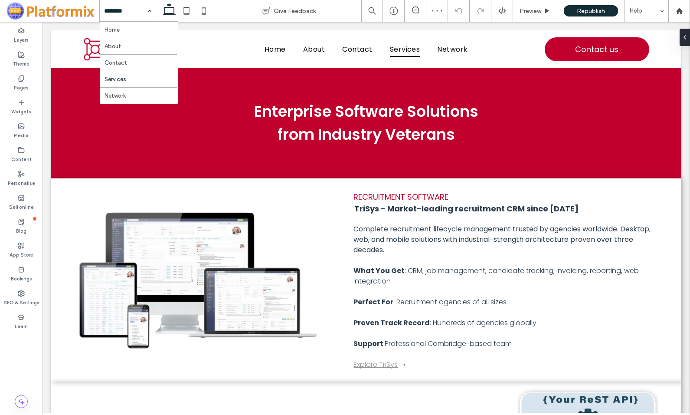
click at [134, 10] on input at bounding box center [125, 11] width 43 height 22
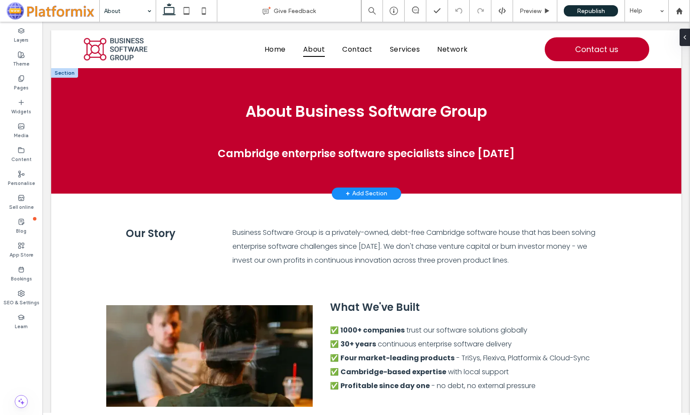
click at [69, 72] on div at bounding box center [64, 73] width 27 height 10
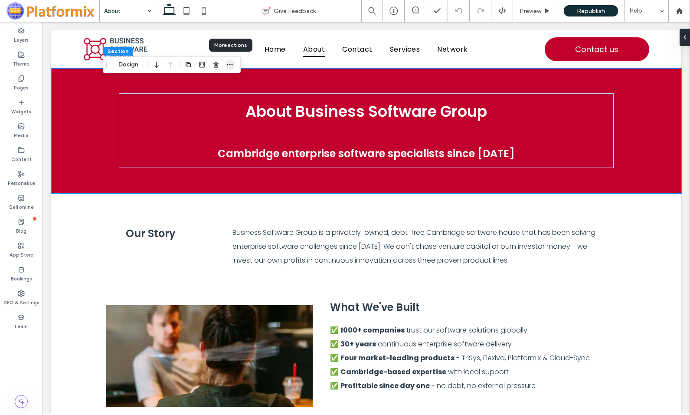
click at [232, 65] on use "button" at bounding box center [230, 64] width 6 height 1
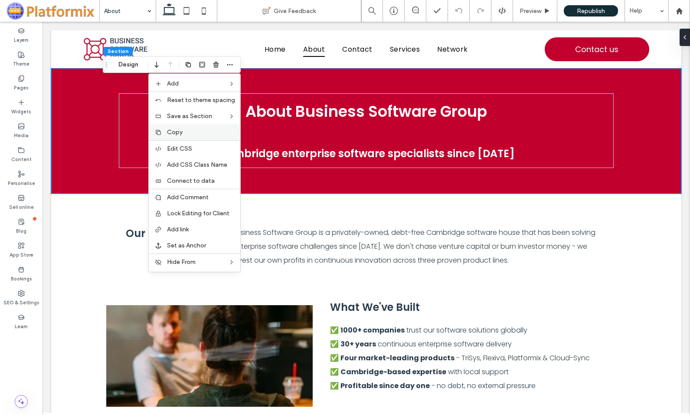
click at [186, 133] on label "Copy" at bounding box center [201, 131] width 68 height 7
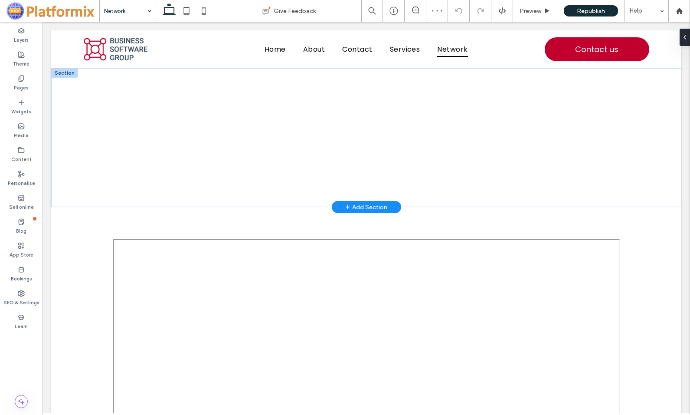
click at [66, 73] on div at bounding box center [64, 73] width 27 height 10
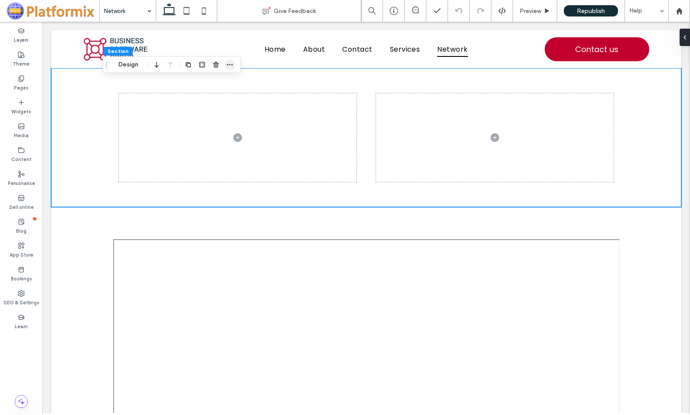
click at [229, 64] on icon "button" at bounding box center [230, 64] width 7 height 7
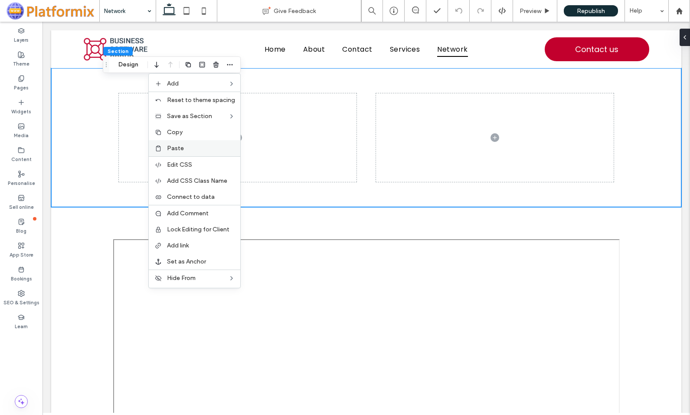
click at [185, 147] on label "Paste" at bounding box center [201, 147] width 68 height 7
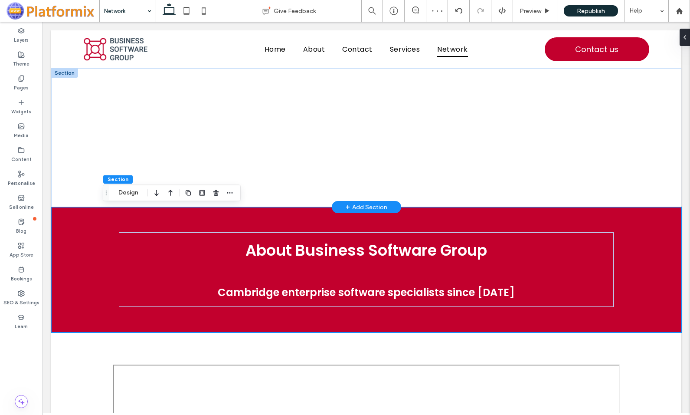
click at [68, 73] on div at bounding box center [64, 73] width 27 height 10
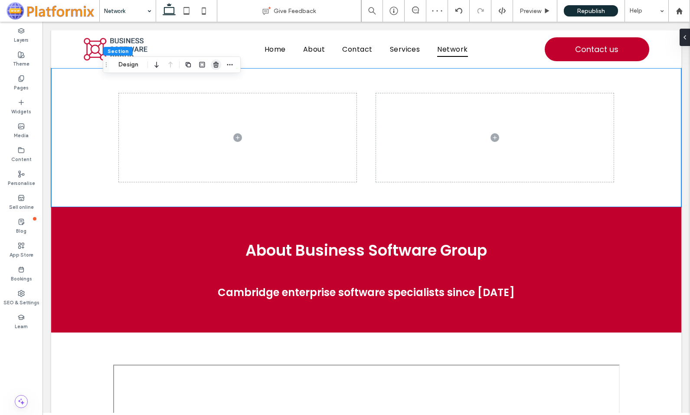
click at [216, 65] on icon "button" at bounding box center [216, 64] width 7 height 7
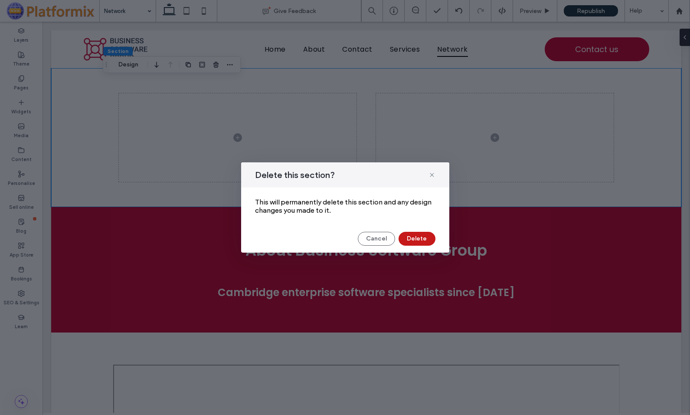
click at [415, 240] on button "Delete" at bounding box center [417, 239] width 37 height 14
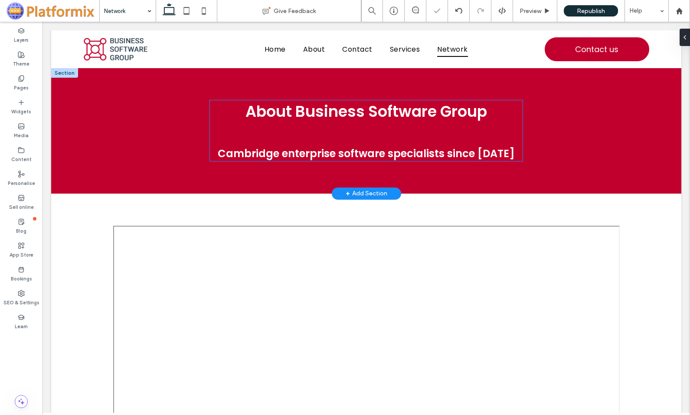
click at [303, 115] on span "About Business Software Group" at bounding box center [367, 111] width 242 height 21
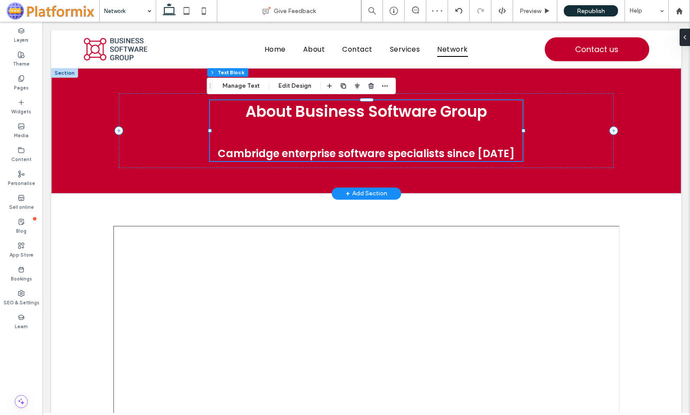
click at [303, 115] on span "About Business Software Group" at bounding box center [367, 111] width 242 height 21
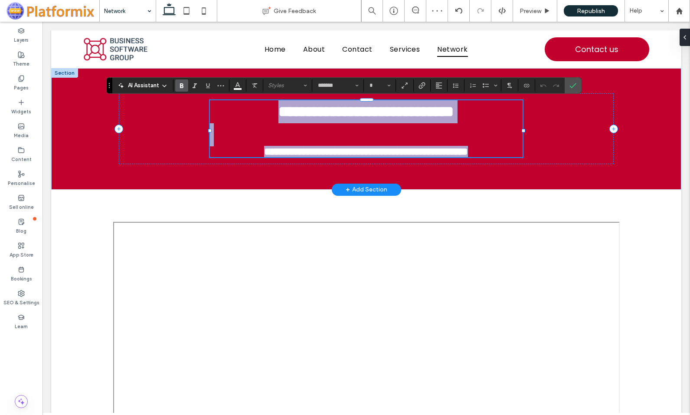
click at [297, 117] on span "**********" at bounding box center [366, 111] width 175 height 15
type input "**"
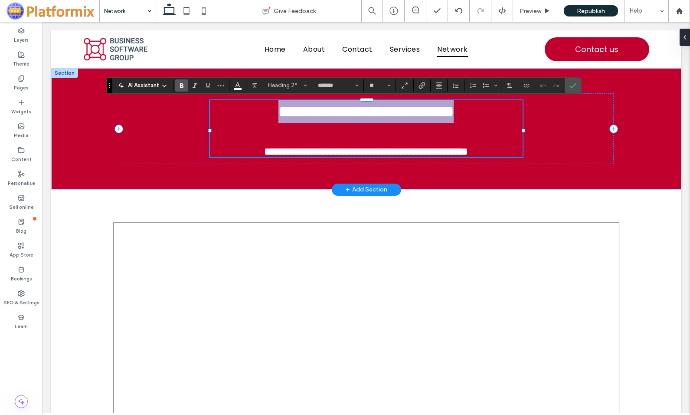
drag, startPoint x: 244, startPoint y: 113, endPoint x: 483, endPoint y: 120, distance: 238.8
click at [454, 119] on span "**********" at bounding box center [366, 111] width 175 height 15
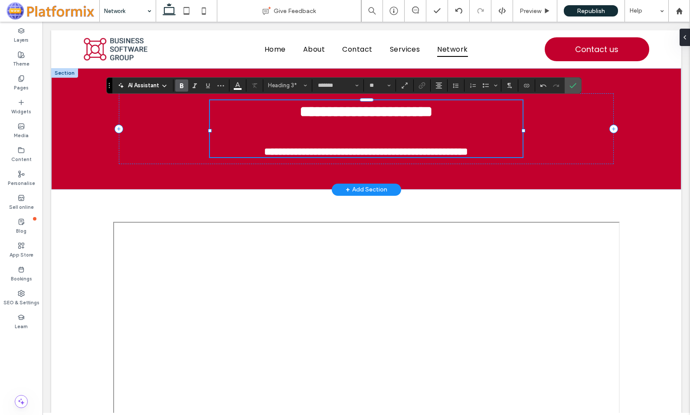
click at [264, 151] on span "**********" at bounding box center [366, 151] width 204 height 10
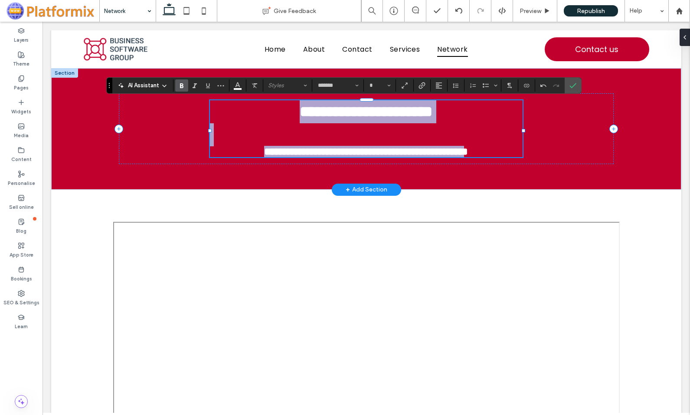
drag, startPoint x: 225, startPoint y: 154, endPoint x: 499, endPoint y: 152, distance: 273.8
click at [468, 152] on span "**********" at bounding box center [366, 151] width 204 height 10
type input "**"
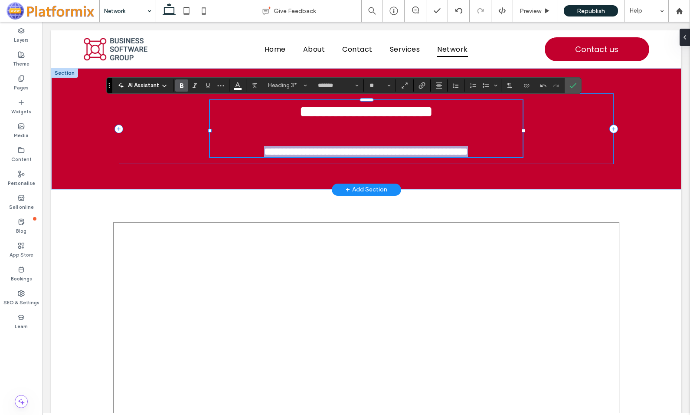
drag, startPoint x: 508, startPoint y: 154, endPoint x: 204, endPoint y: 155, distance: 304.6
click at [204, 155] on div "**********" at bounding box center [367, 128] width 496 height 71
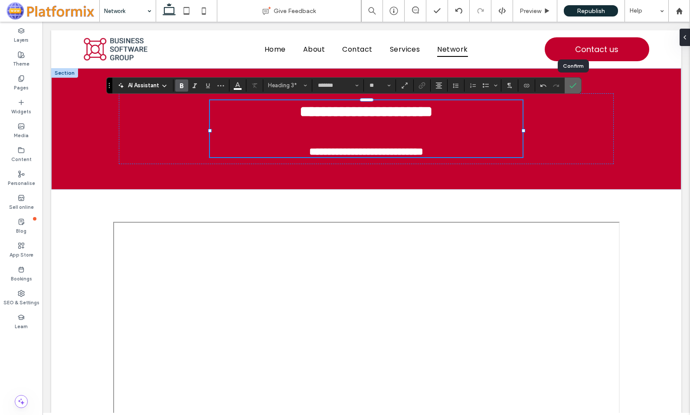
click at [574, 85] on use "Confirm" at bounding box center [573, 85] width 7 height 5
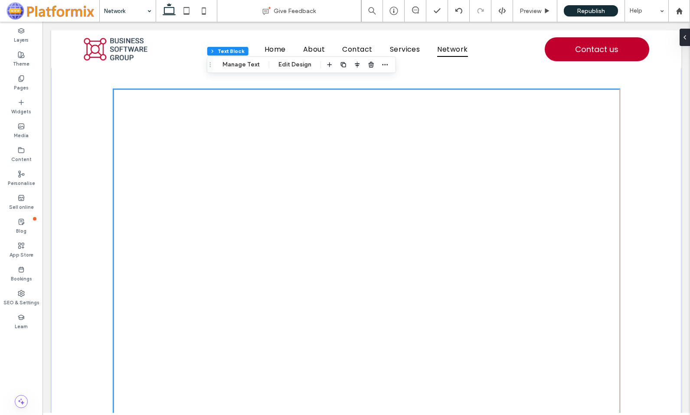
scroll to position [105, 0]
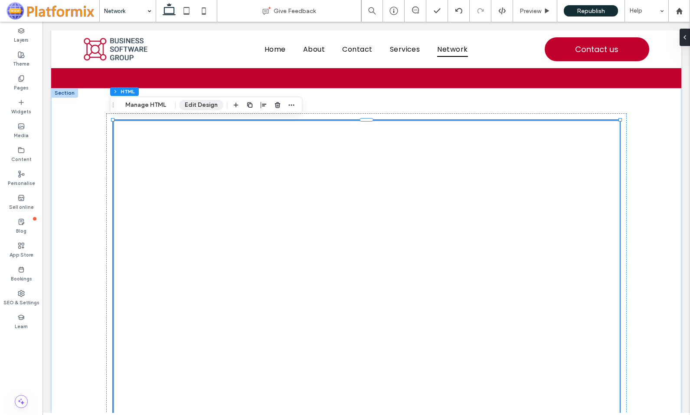
click at [194, 101] on button "Edit Design" at bounding box center [201, 105] width 44 height 10
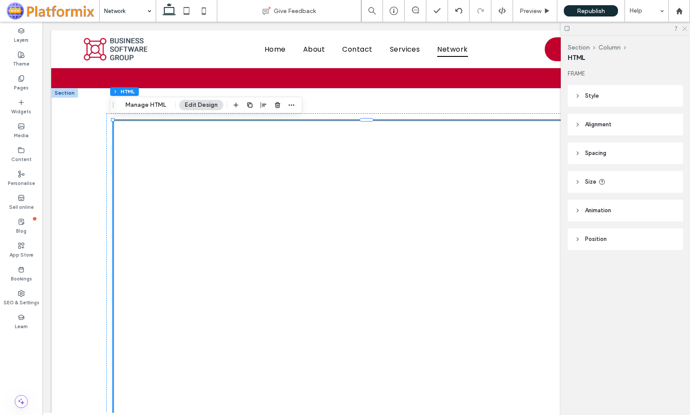
drag, startPoint x: 683, startPoint y: 27, endPoint x: 645, endPoint y: 4, distance: 44.0
click at [683, 27] on icon at bounding box center [685, 28] width 6 height 6
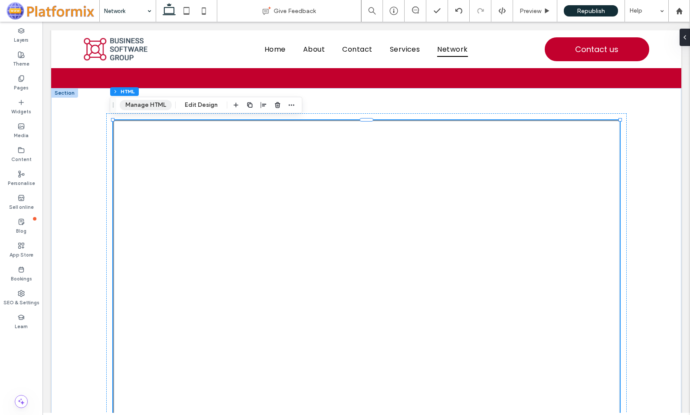
click at [145, 103] on button "Manage HTML" at bounding box center [146, 105] width 52 height 10
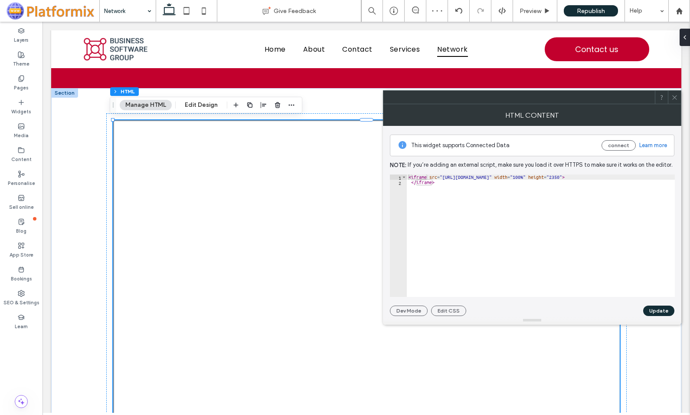
click at [441, 184] on div "< iframe src = "https://stats.pingdom.com/damb83d8ibyi" width = "100%" height =…" at bounding box center [541, 240] width 268 height 133
drag, startPoint x: 465, startPoint y: 186, endPoint x: 383, endPoint y: 169, distance: 83.3
click at [383, 169] on div "This widget supports Connected Data connect Learn more Note: If you’re adding a…" at bounding box center [532, 221] width 299 height 190
type textarea "**********"
click at [675, 99] on icon at bounding box center [675, 97] width 7 height 7
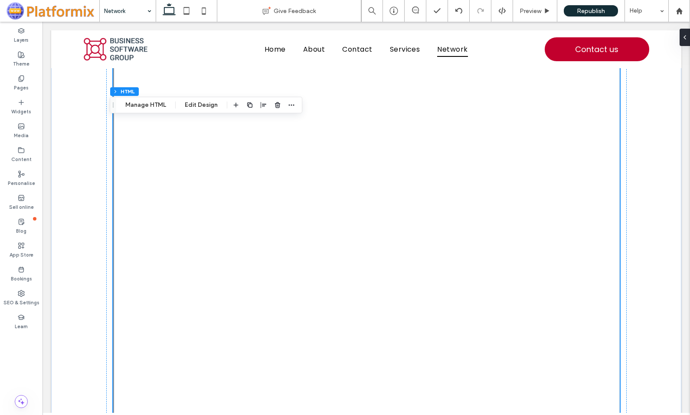
scroll to position [279, 0]
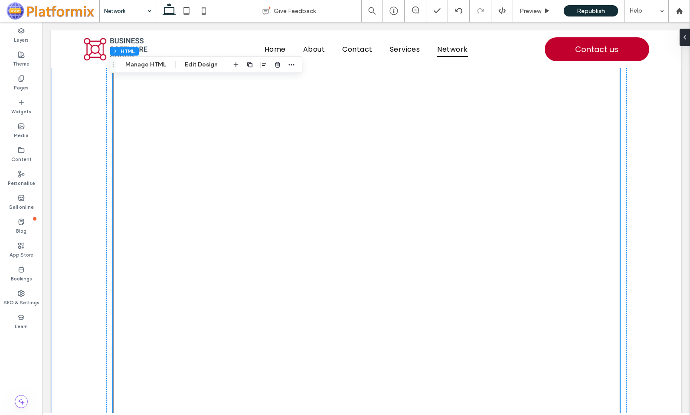
click at [142, 66] on button "Manage HTML" at bounding box center [146, 64] width 52 height 10
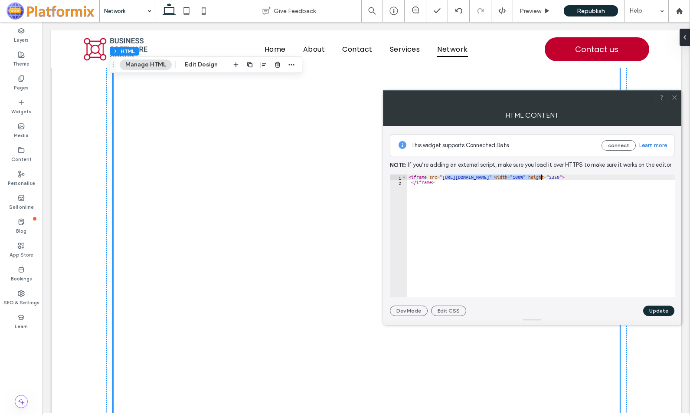
drag, startPoint x: 444, startPoint y: 177, endPoint x: 541, endPoint y: 179, distance: 97.2
click at [541, 179] on div "< iframe src = "https://stats.pingdom.com/damb83d8ibyi" width = "100%" height =…" at bounding box center [541, 240] width 268 height 133
paste textarea "*********"
type textarea "**********"
click at [657, 312] on button "Update" at bounding box center [659, 310] width 31 height 10
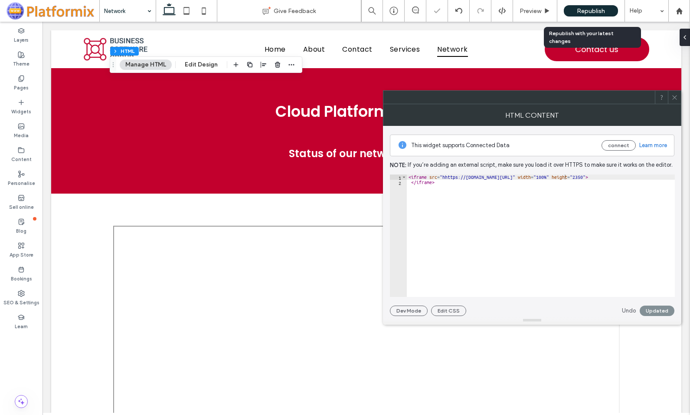
scroll to position [0, 0]
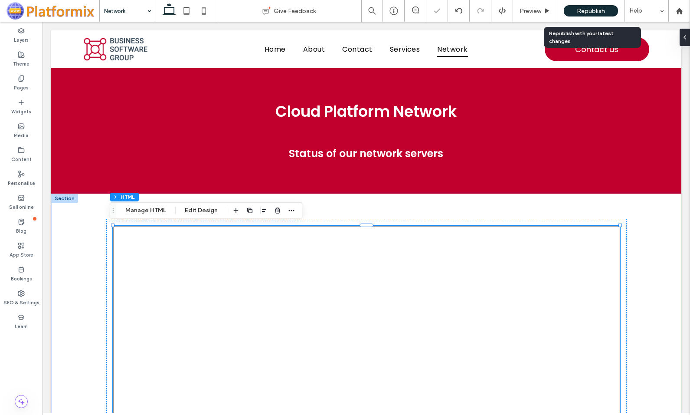
click at [584, 12] on span "Republish" at bounding box center [591, 10] width 28 height 7
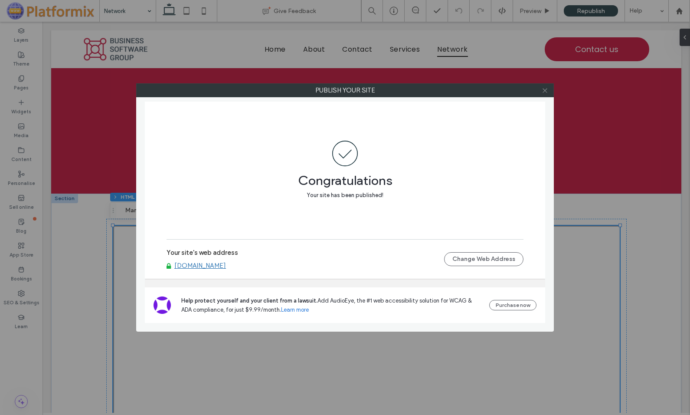
click at [542, 87] on icon at bounding box center [545, 90] width 7 height 7
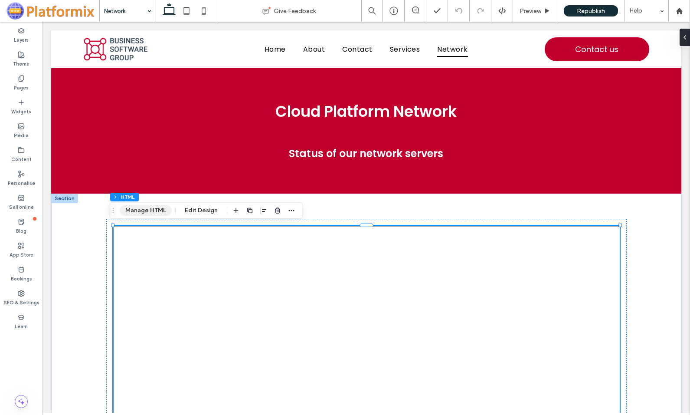
click at [147, 212] on button "Manage HTML" at bounding box center [146, 210] width 52 height 10
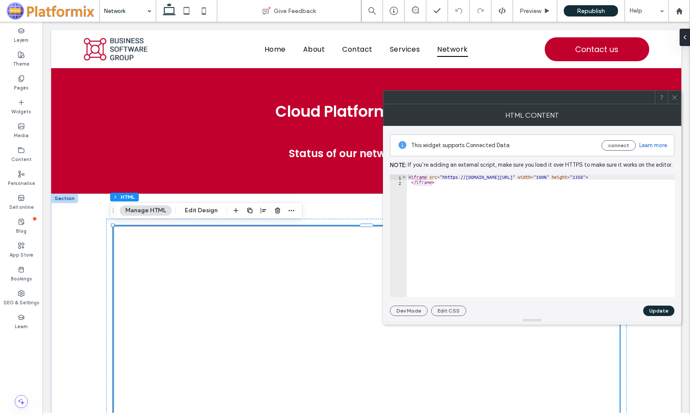
click at [447, 178] on div "< iframe src = "hhttps://stats.pingdom.com/damb83d8ibyi?page=50" width = "100%"…" at bounding box center [541, 240] width 268 height 133
type textarea "**********"
click at [657, 309] on button "Update" at bounding box center [659, 310] width 31 height 10
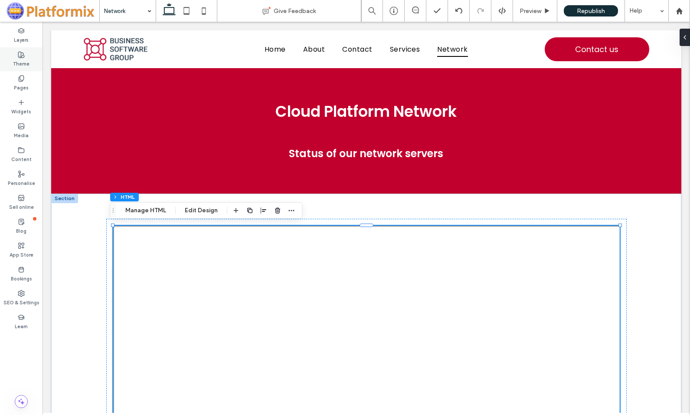
click at [23, 60] on label "Theme" at bounding box center [21, 63] width 16 height 10
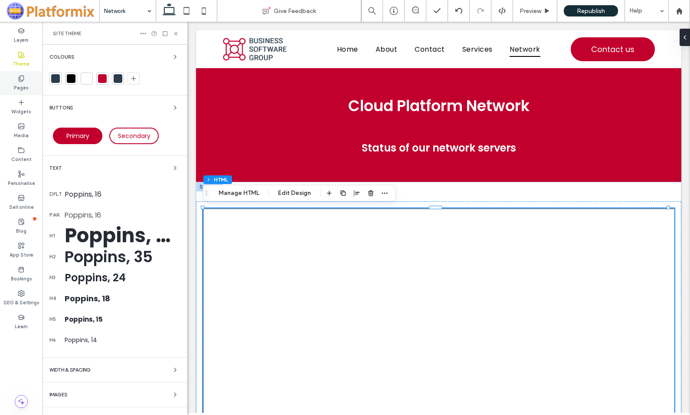
click at [23, 84] on label "Pages" at bounding box center [21, 87] width 15 height 10
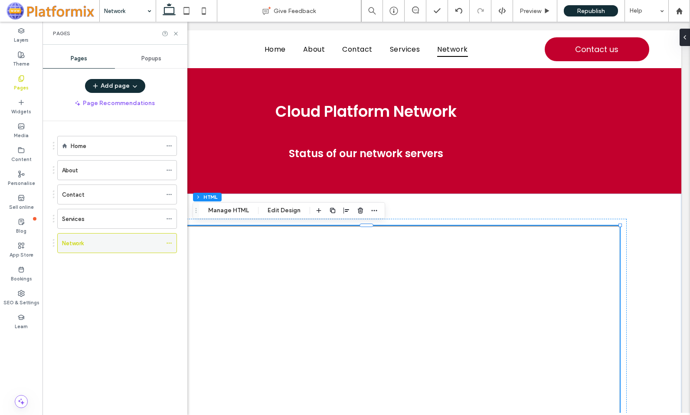
click at [169, 244] on icon at bounding box center [169, 243] width 6 height 6
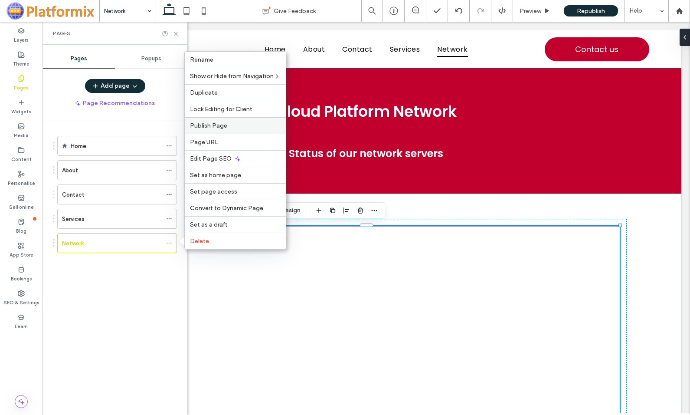
click at [217, 126] on span "Publish Page" at bounding box center [208, 125] width 37 height 7
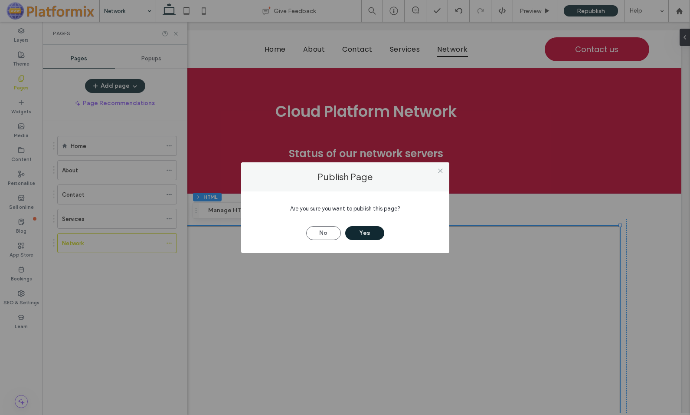
click at [364, 231] on button "Yes" at bounding box center [364, 233] width 39 height 14
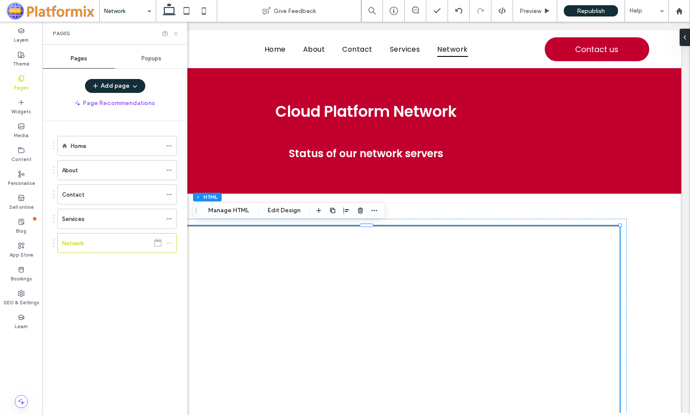
click at [177, 33] on icon at bounding box center [176, 33] width 7 height 7
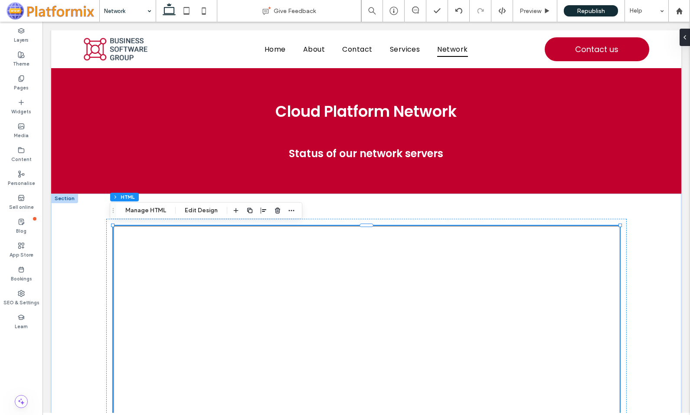
click at [157, 210] on button "Manage HTML" at bounding box center [146, 210] width 52 height 10
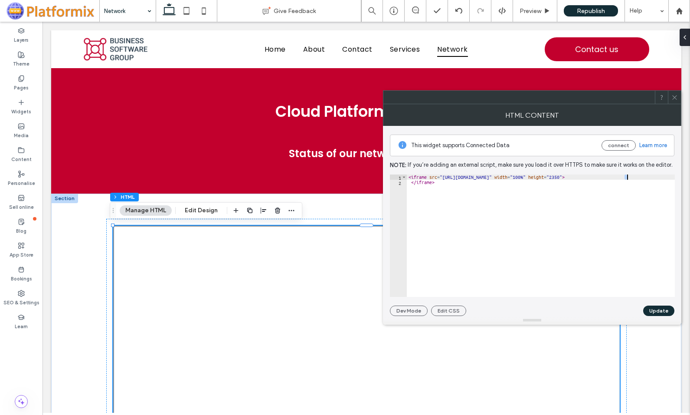
click at [628, 177] on div "< iframe src = "https://stats.pingdom.com/damb83d8ibyi?page=50" width = "100%" …" at bounding box center [541, 240] width 268 height 133
type textarea "**********"
click at [659, 310] on button "Update" at bounding box center [659, 310] width 31 height 10
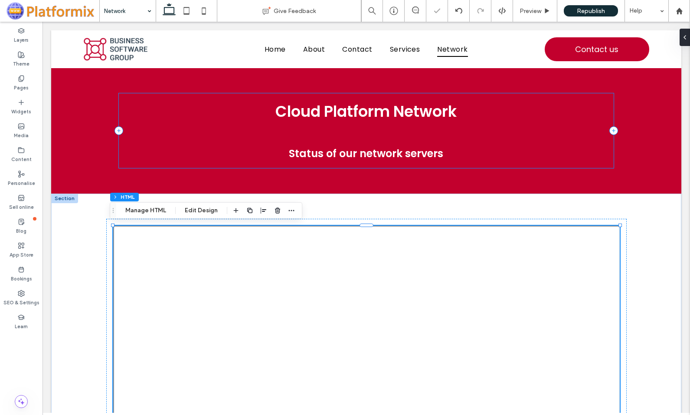
scroll to position [0, 0]
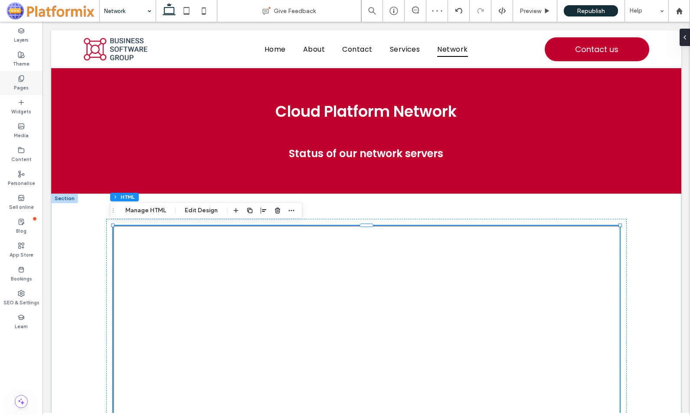
click at [17, 86] on label "Pages" at bounding box center [21, 87] width 15 height 10
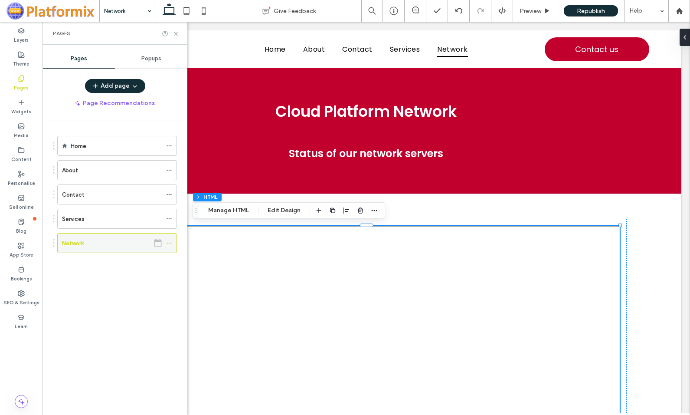
click at [170, 242] on icon at bounding box center [169, 243] width 6 height 6
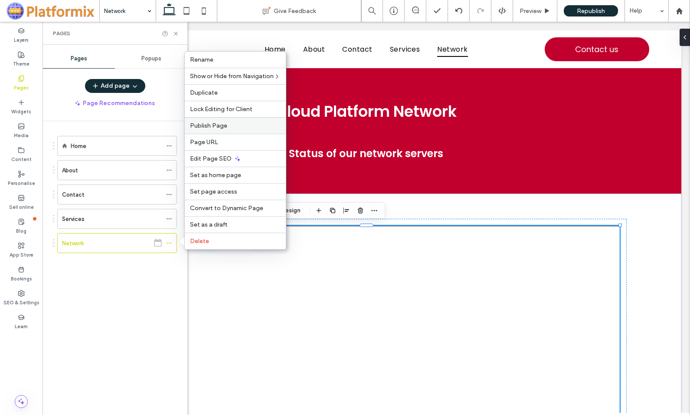
click at [218, 125] on span "Publish Page" at bounding box center [208, 125] width 37 height 7
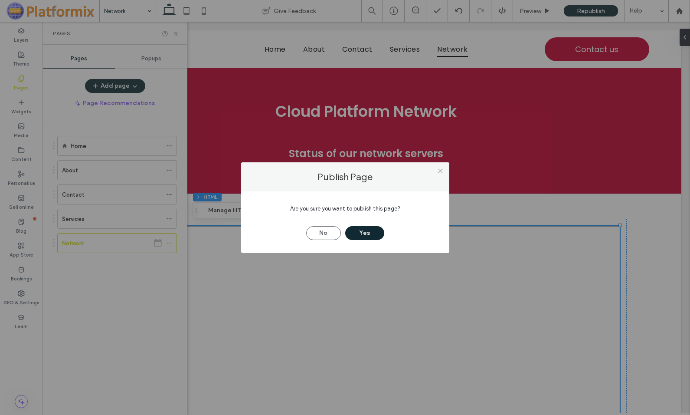
click at [373, 230] on button "Yes" at bounding box center [364, 233] width 39 height 14
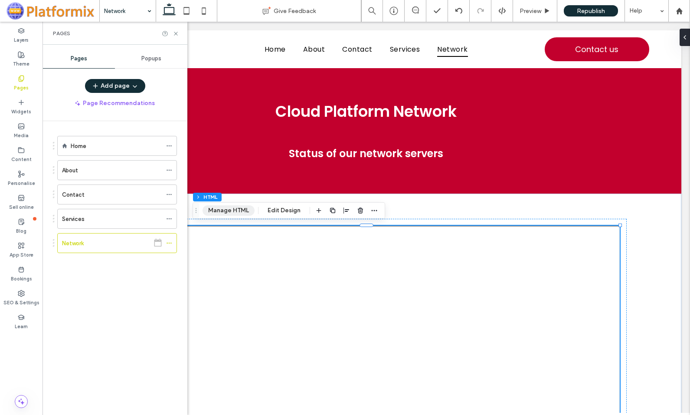
click at [226, 209] on button "Manage HTML" at bounding box center [229, 210] width 52 height 10
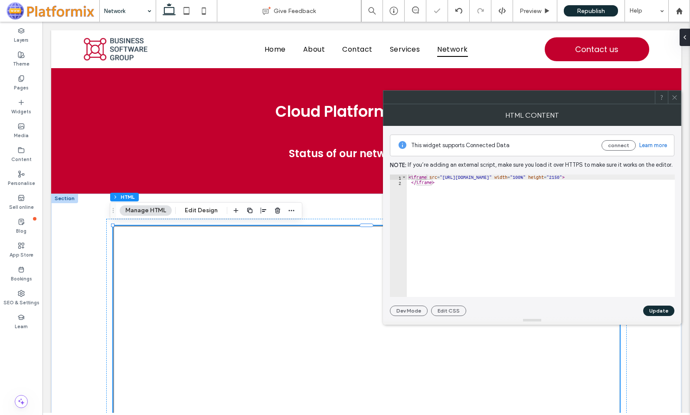
click at [628, 176] on div "< iframe src = "https://stats.pingdom.com/damb83d8ibyi?page=50" width = "100%" …" at bounding box center [541, 240] width 268 height 133
type textarea "**********"
click at [657, 309] on button "Update" at bounding box center [659, 310] width 31 height 10
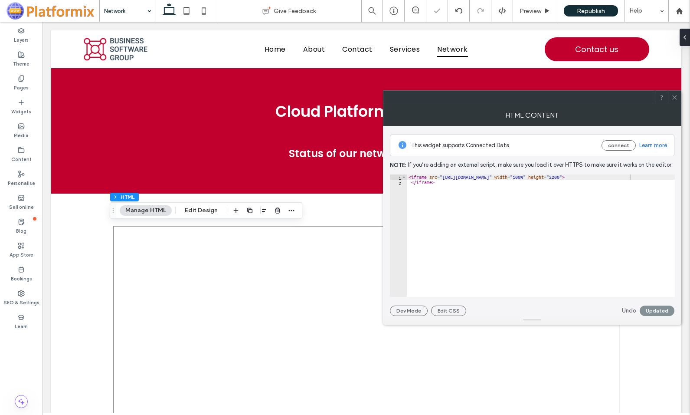
scroll to position [0, 0]
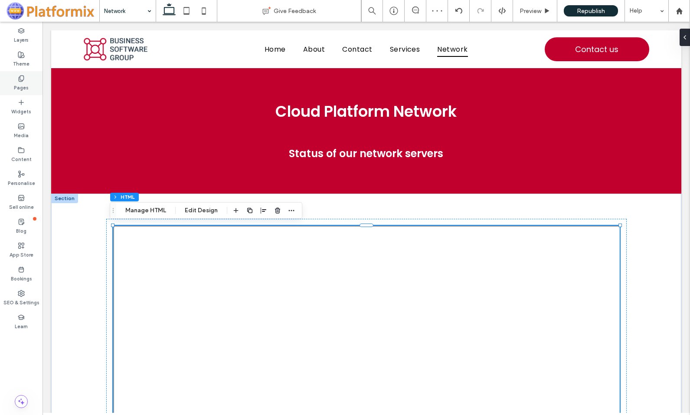
click at [23, 83] on label "Pages" at bounding box center [21, 87] width 15 height 10
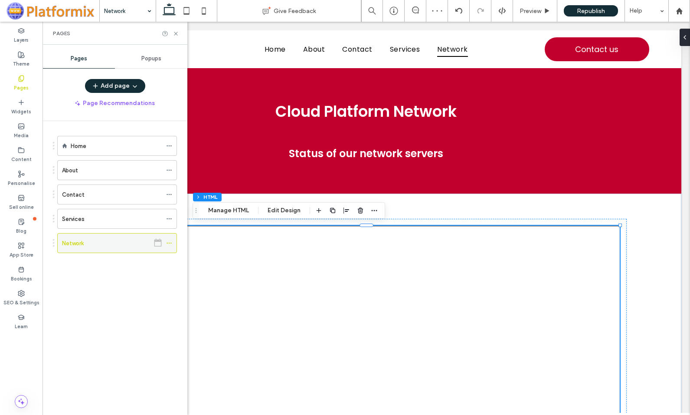
click at [169, 241] on icon at bounding box center [169, 243] width 6 height 6
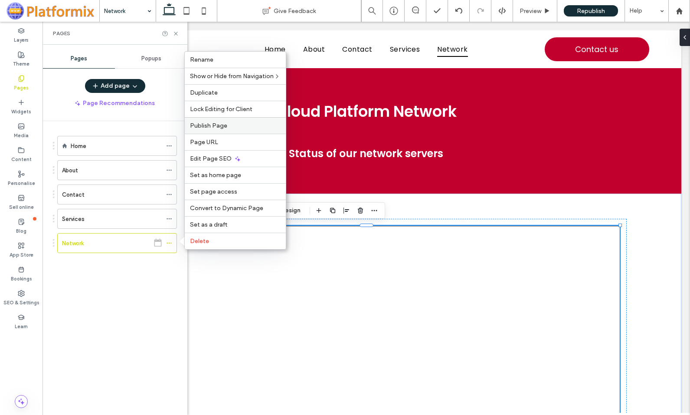
click at [214, 125] on span "Publish Page" at bounding box center [208, 125] width 37 height 7
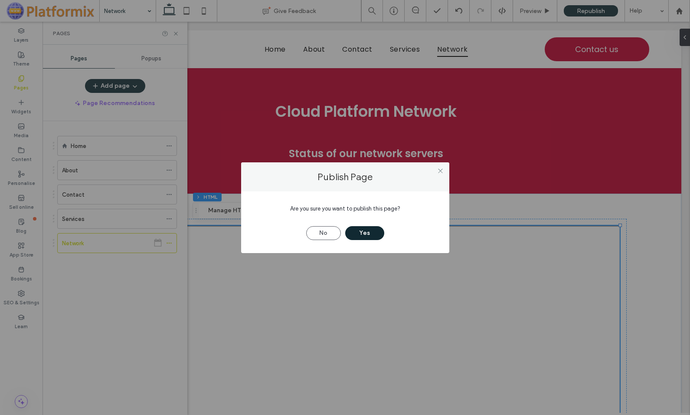
click at [362, 230] on button "Yes" at bounding box center [364, 233] width 39 height 14
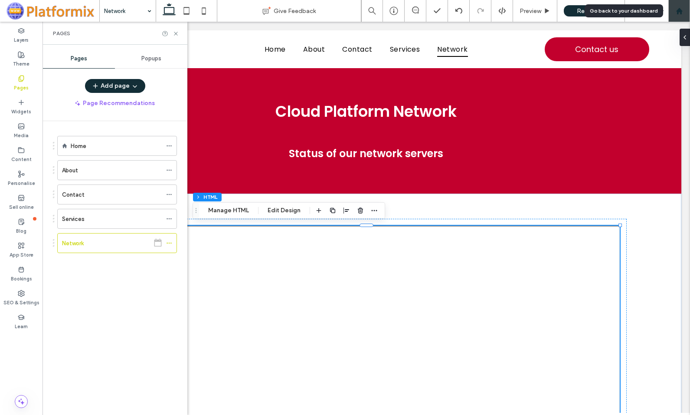
click at [680, 9] on use at bounding box center [679, 10] width 7 height 7
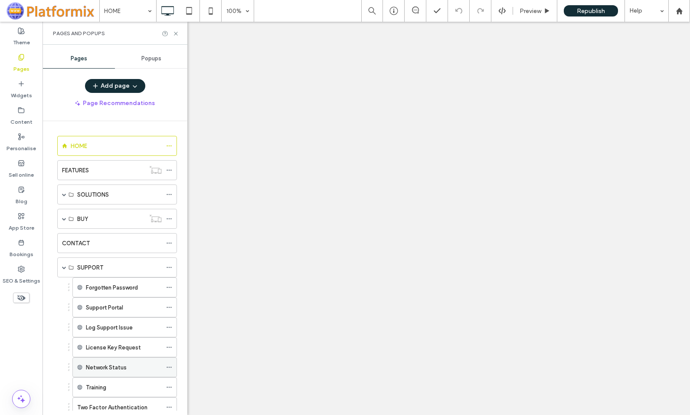
click at [169, 364] on icon at bounding box center [169, 367] width 6 height 6
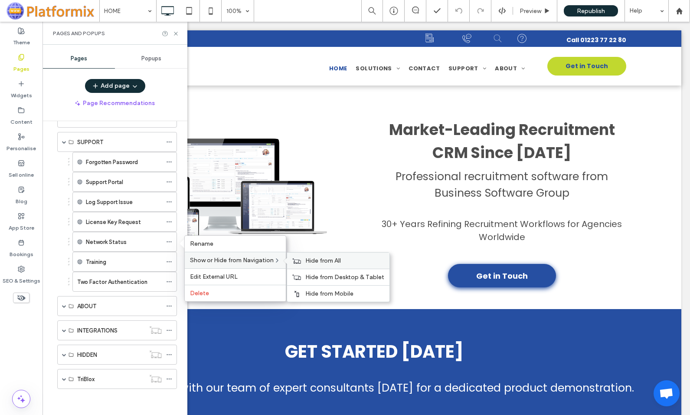
click at [309, 259] on span "Hide from All" at bounding box center [323, 260] width 36 height 7
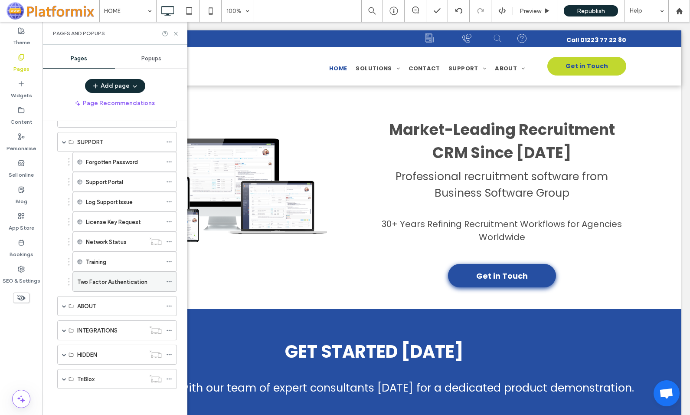
click at [169, 282] on icon at bounding box center [169, 282] width 6 height 6
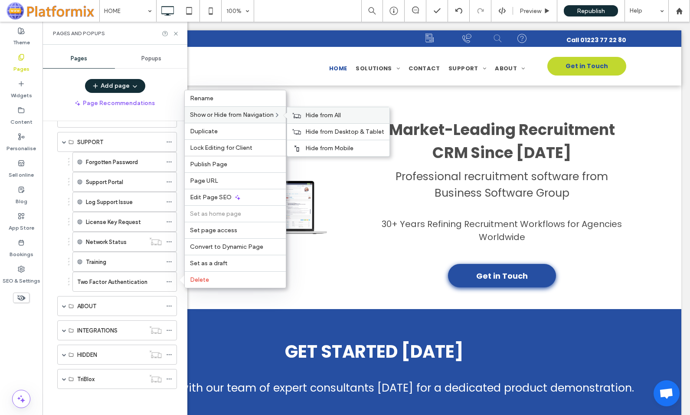
click at [341, 116] on span "Hide from All" at bounding box center [323, 115] width 36 height 7
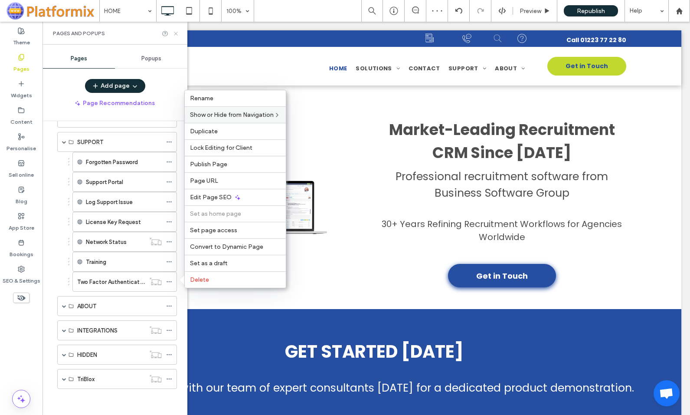
click at [175, 33] on use at bounding box center [175, 33] width 3 height 3
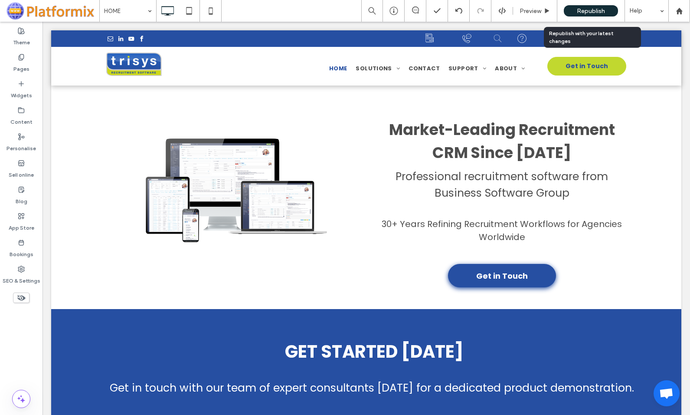
click at [594, 10] on span "Republish" at bounding box center [591, 10] width 28 height 7
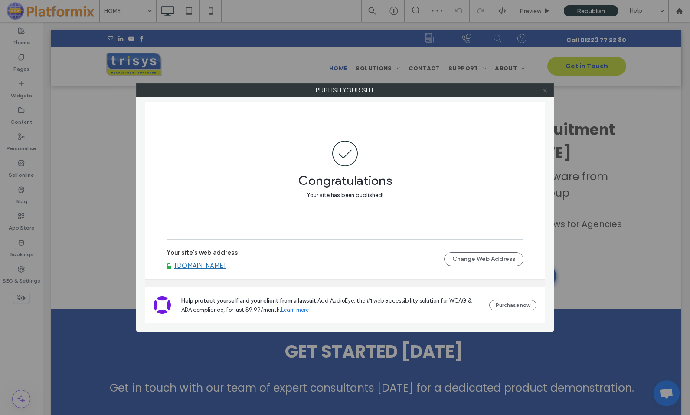
click at [545, 91] on icon at bounding box center [545, 90] width 7 height 7
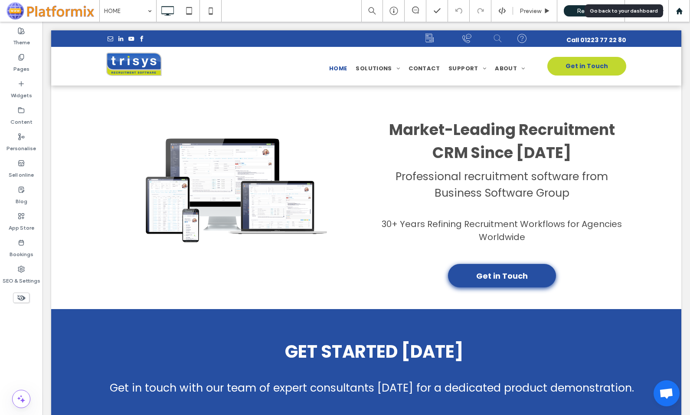
click at [680, 10] on use at bounding box center [679, 10] width 7 height 7
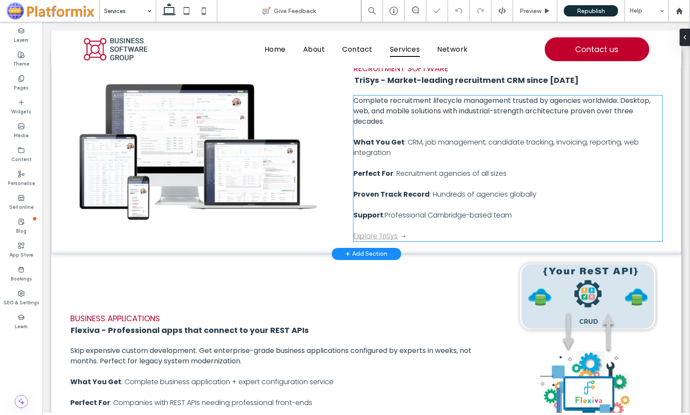
scroll to position [130, 0]
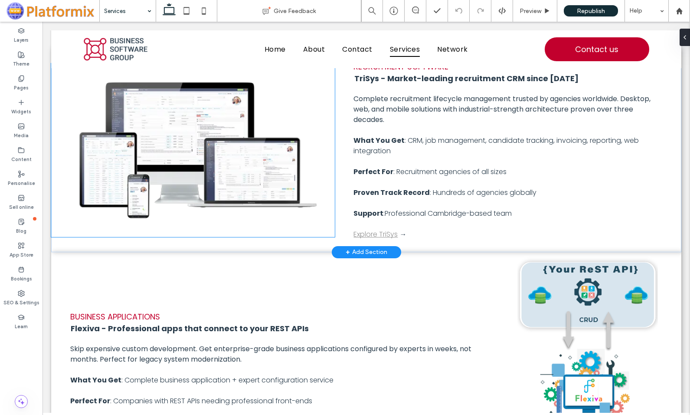
click at [184, 141] on img at bounding box center [193, 150] width 284 height 174
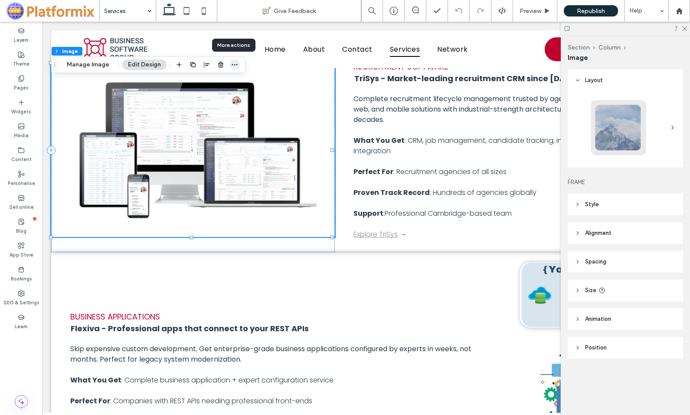
click at [234, 65] on icon "button" at bounding box center [234, 64] width 7 height 7
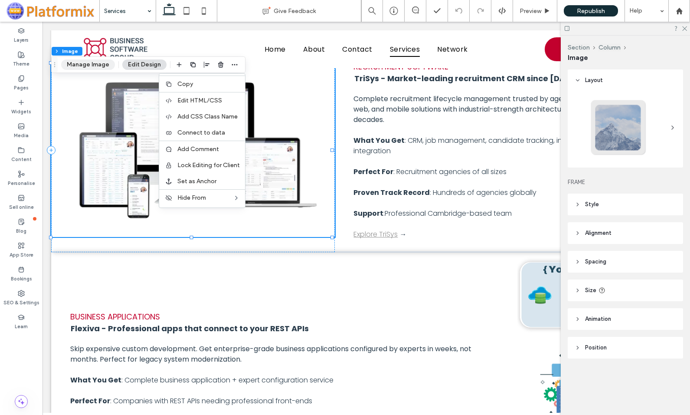
click at [80, 65] on button "Manage Image" at bounding box center [88, 64] width 54 height 10
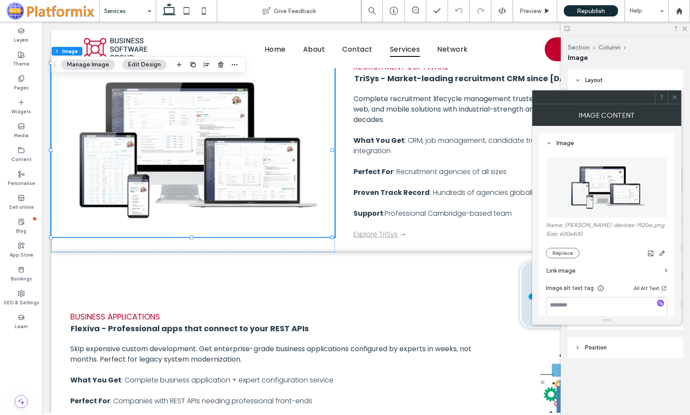
click at [574, 269] on label "Link image" at bounding box center [603, 271] width 115 height 16
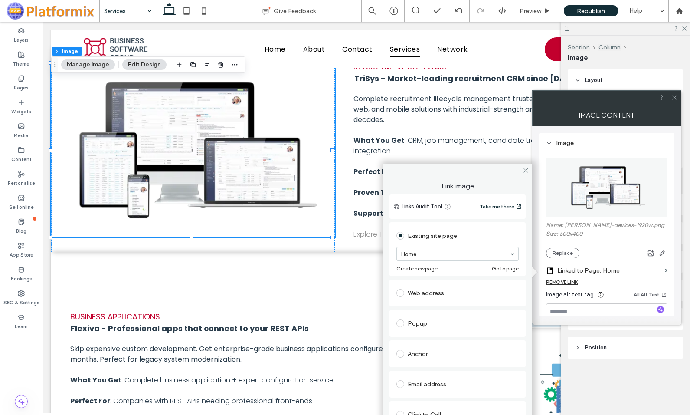
click at [401, 294] on span at bounding box center [401, 293] width 8 height 8
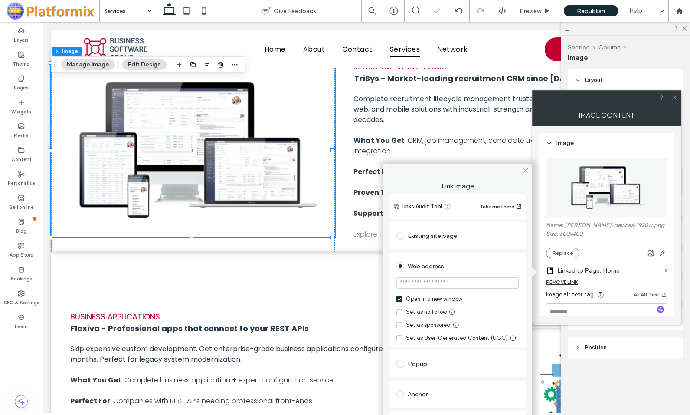
click at [419, 282] on input "url" at bounding box center [458, 282] width 122 height 11
type input "**********"
click at [525, 170] on icon at bounding box center [526, 170] width 7 height 7
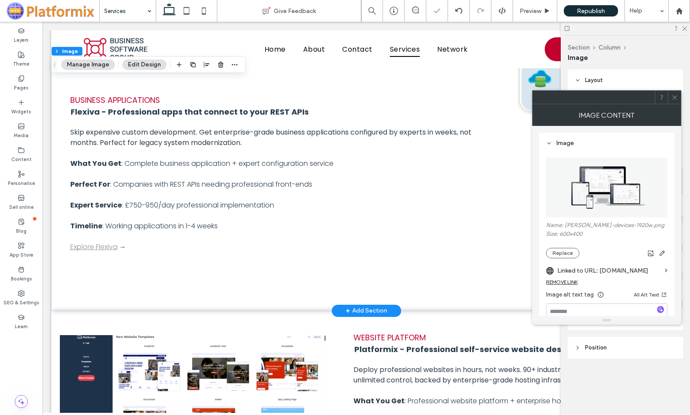
scroll to position [347, 0]
click at [676, 95] on icon at bounding box center [675, 97] width 7 height 7
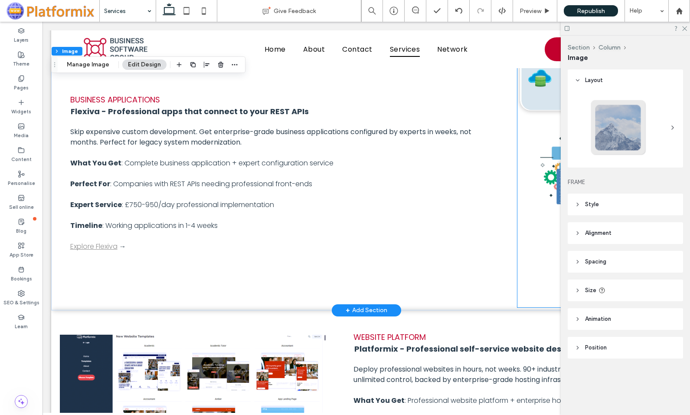
click at [539, 170] on img at bounding box center [588, 172] width 141 height 269
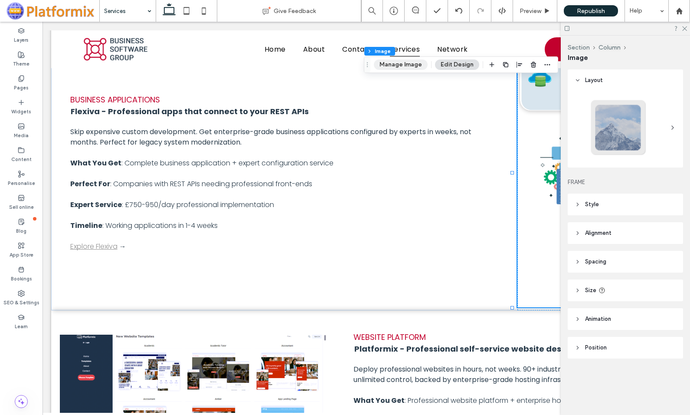
click at [394, 62] on button "Manage Image" at bounding box center [401, 64] width 54 height 10
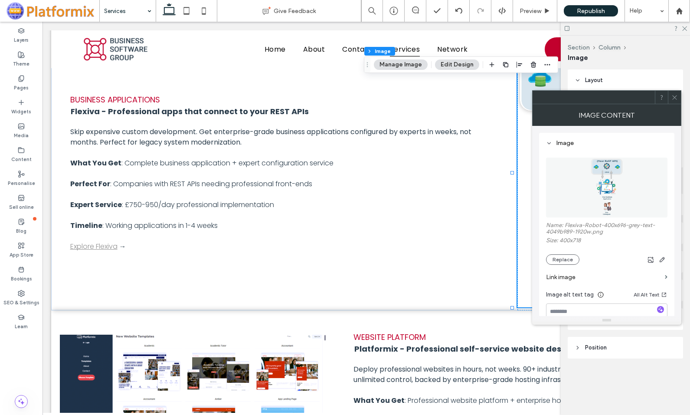
click at [560, 277] on label "Link image" at bounding box center [603, 277] width 115 height 16
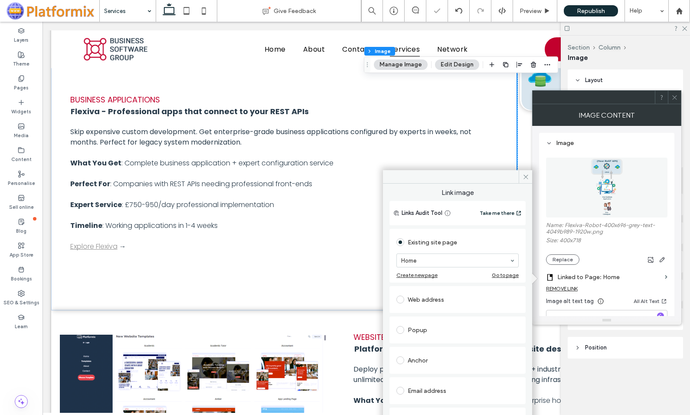
click at [426, 303] on div "Web address" at bounding box center [458, 299] width 122 height 14
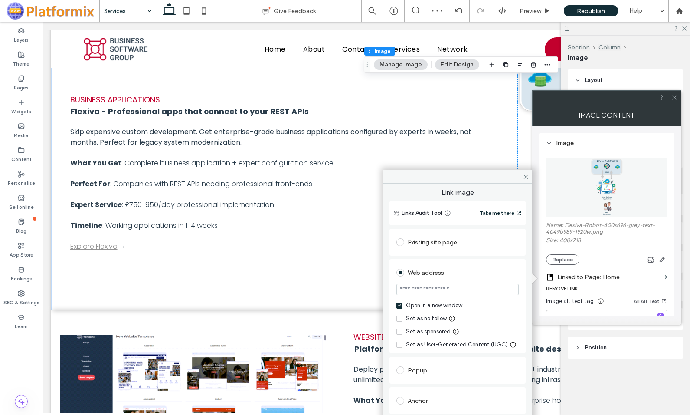
click at [421, 288] on input "url" at bounding box center [458, 289] width 122 height 11
type input "**********"
click at [527, 177] on icon at bounding box center [526, 177] width 7 height 7
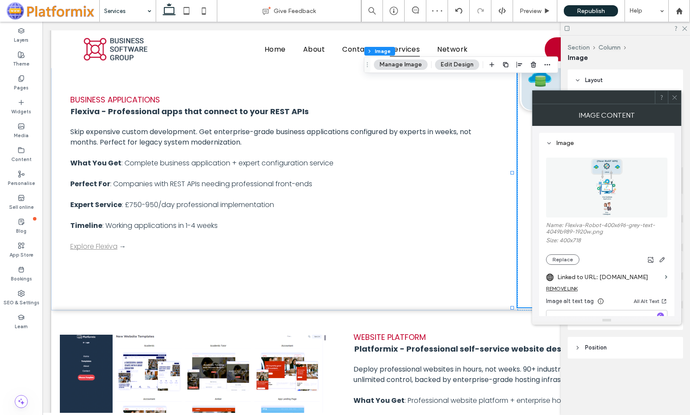
click at [679, 99] on div at bounding box center [674, 97] width 13 height 13
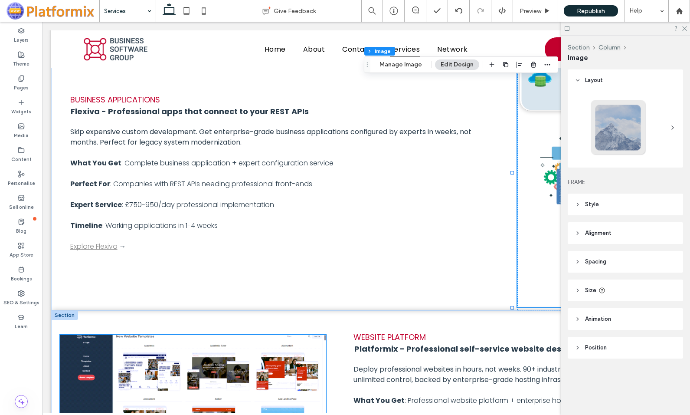
click at [180, 364] on img at bounding box center [193, 410] width 266 height 151
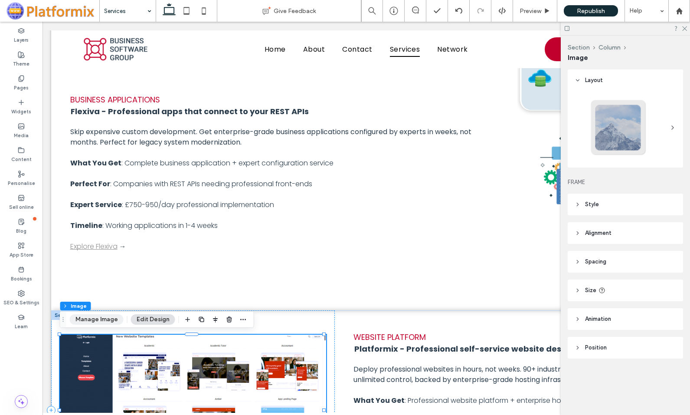
click at [85, 318] on button "Manage Image" at bounding box center [97, 319] width 54 height 10
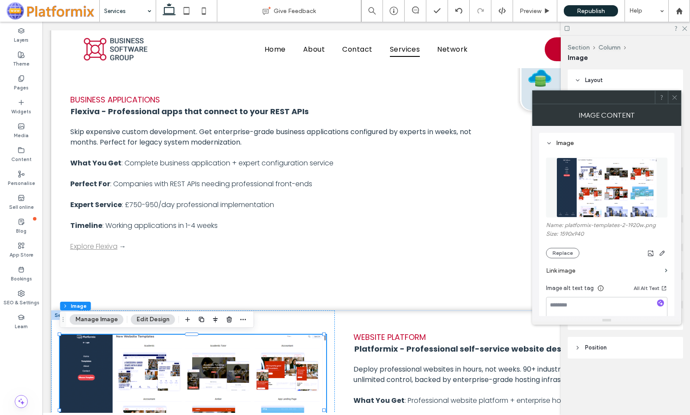
click at [571, 271] on label "Link image" at bounding box center [603, 271] width 115 height 16
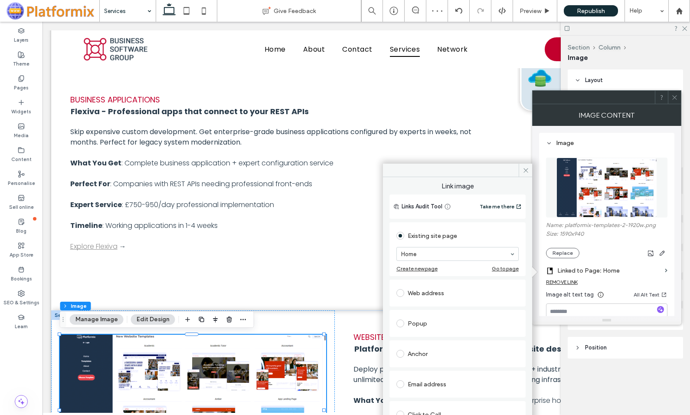
click at [413, 294] on div "Web address" at bounding box center [458, 293] width 122 height 14
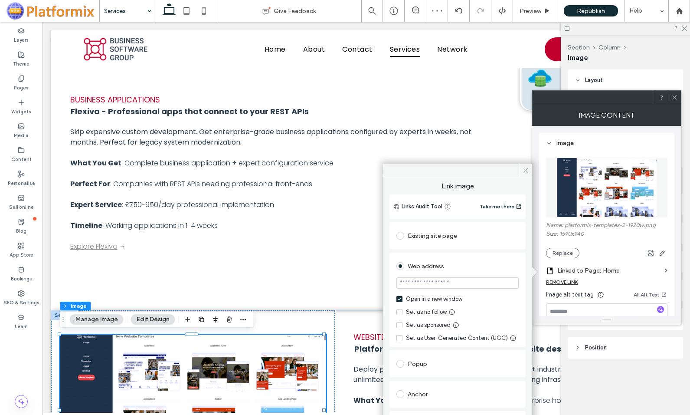
click at [414, 283] on input "url" at bounding box center [458, 282] width 122 height 11
type input "**********"
click at [526, 171] on use at bounding box center [526, 170] width 4 height 4
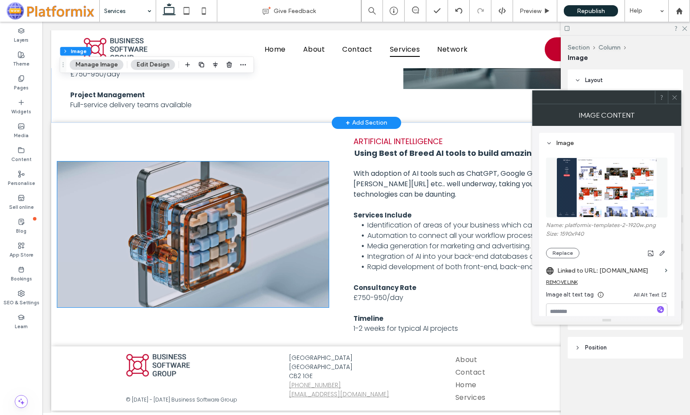
scroll to position [1375, 0]
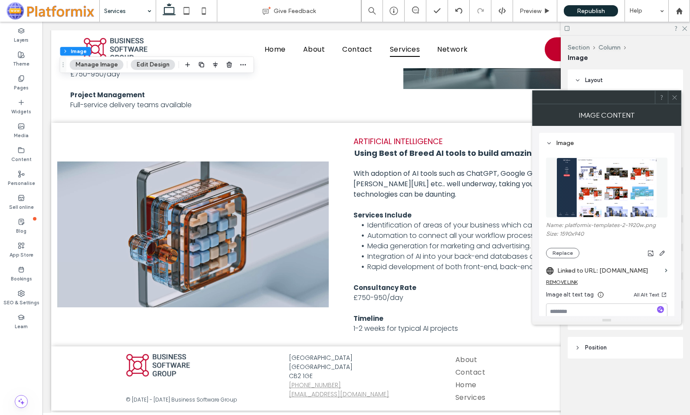
click at [676, 98] on icon at bounding box center [675, 97] width 7 height 7
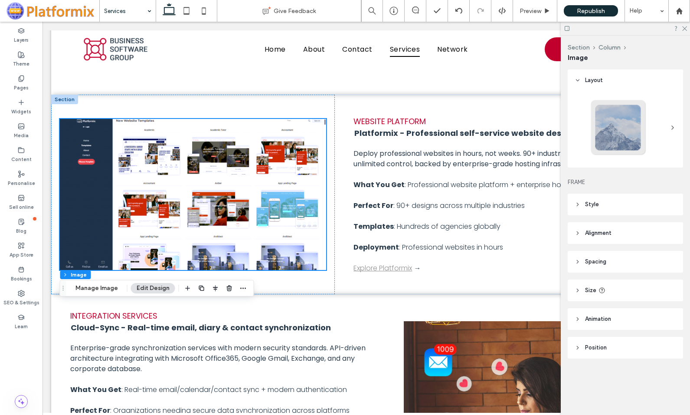
scroll to position [564, 0]
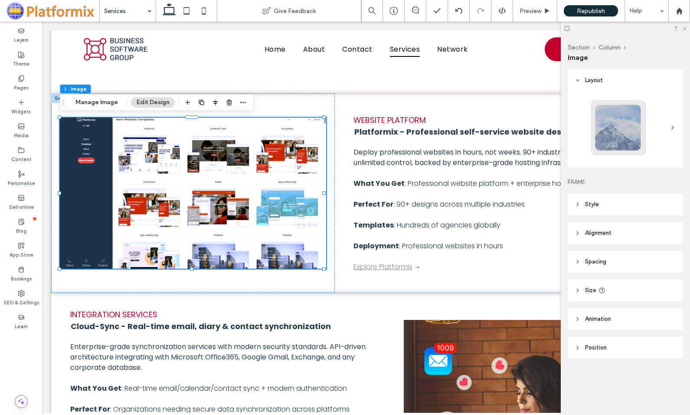
click at [686, 27] on use at bounding box center [685, 28] width 5 height 5
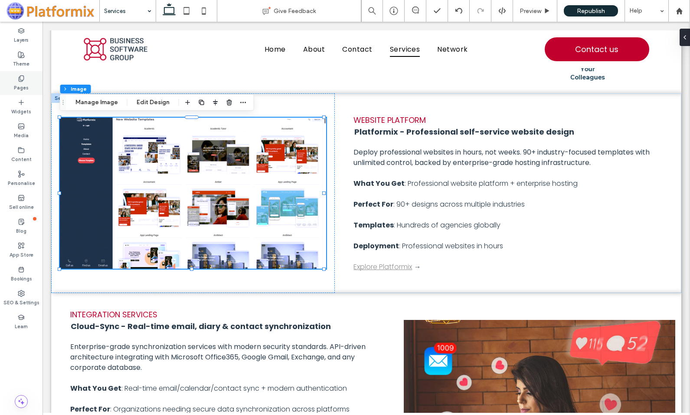
click at [26, 78] on div "Pages" at bounding box center [21, 83] width 43 height 24
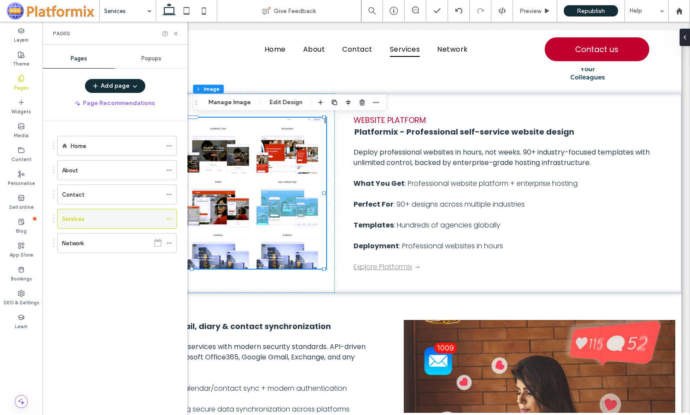
click at [170, 219] on icon at bounding box center [169, 219] width 6 height 6
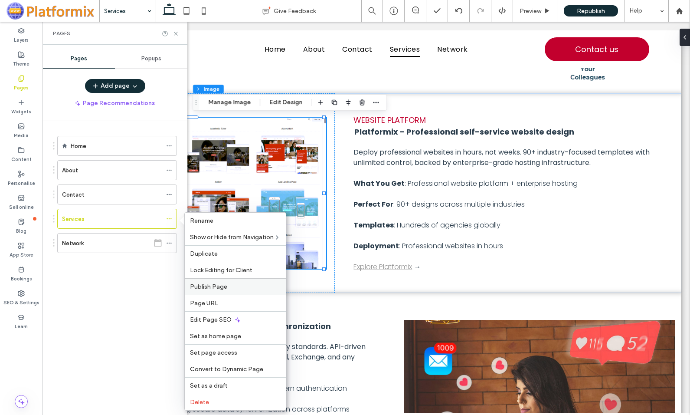
click at [210, 287] on span "Publish Page" at bounding box center [208, 286] width 37 height 7
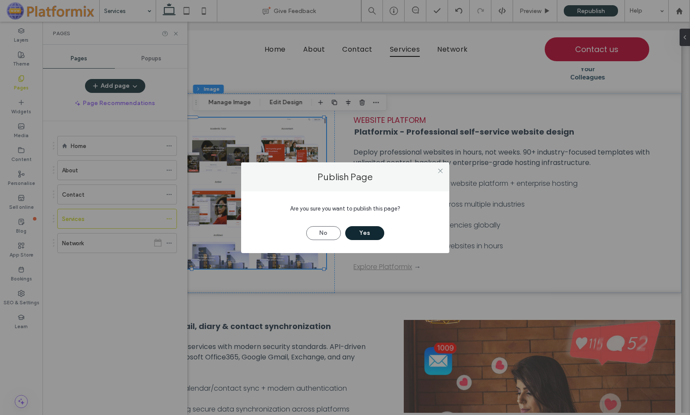
click at [357, 230] on button "Yes" at bounding box center [364, 233] width 39 height 14
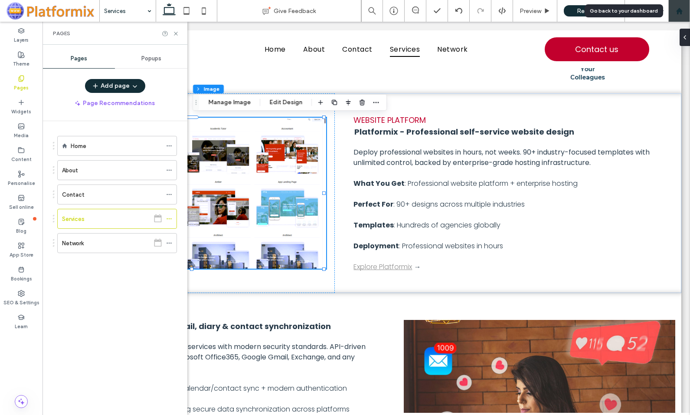
click at [684, 10] on div at bounding box center [679, 10] width 21 height 7
